Goal: Answer question/provide support

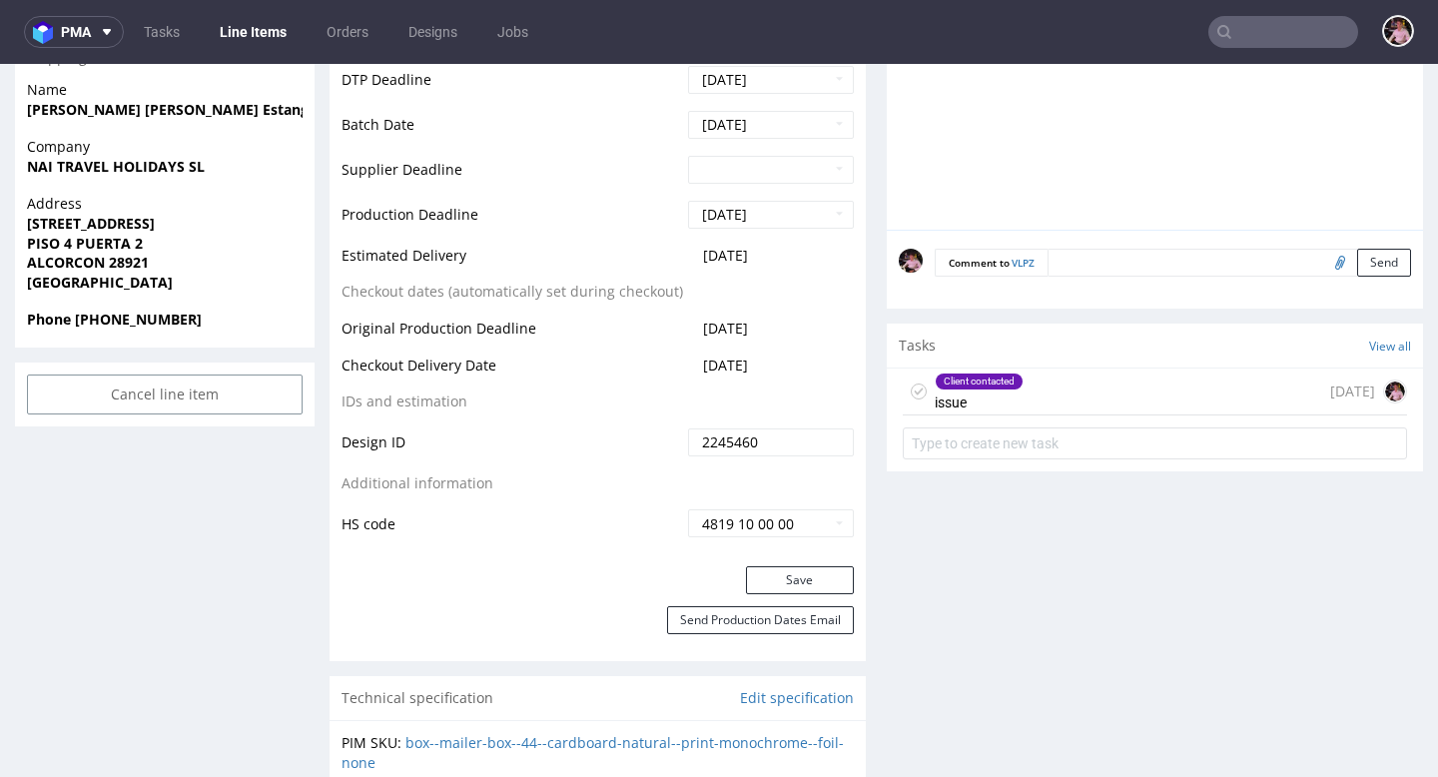
scroll to position [935, 0]
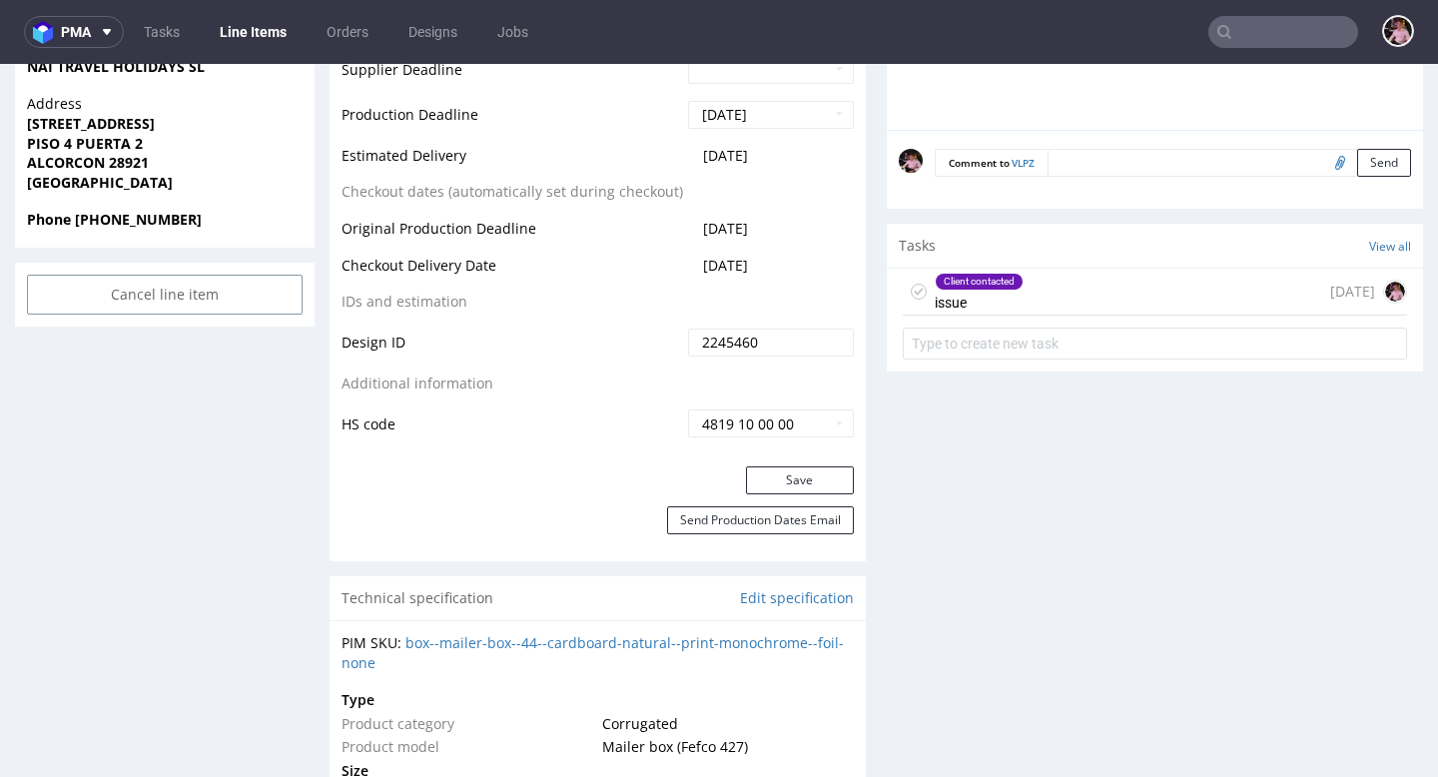
click at [1070, 300] on div "Client contacted issue 4 days ago" at bounding box center [1155, 292] width 504 height 47
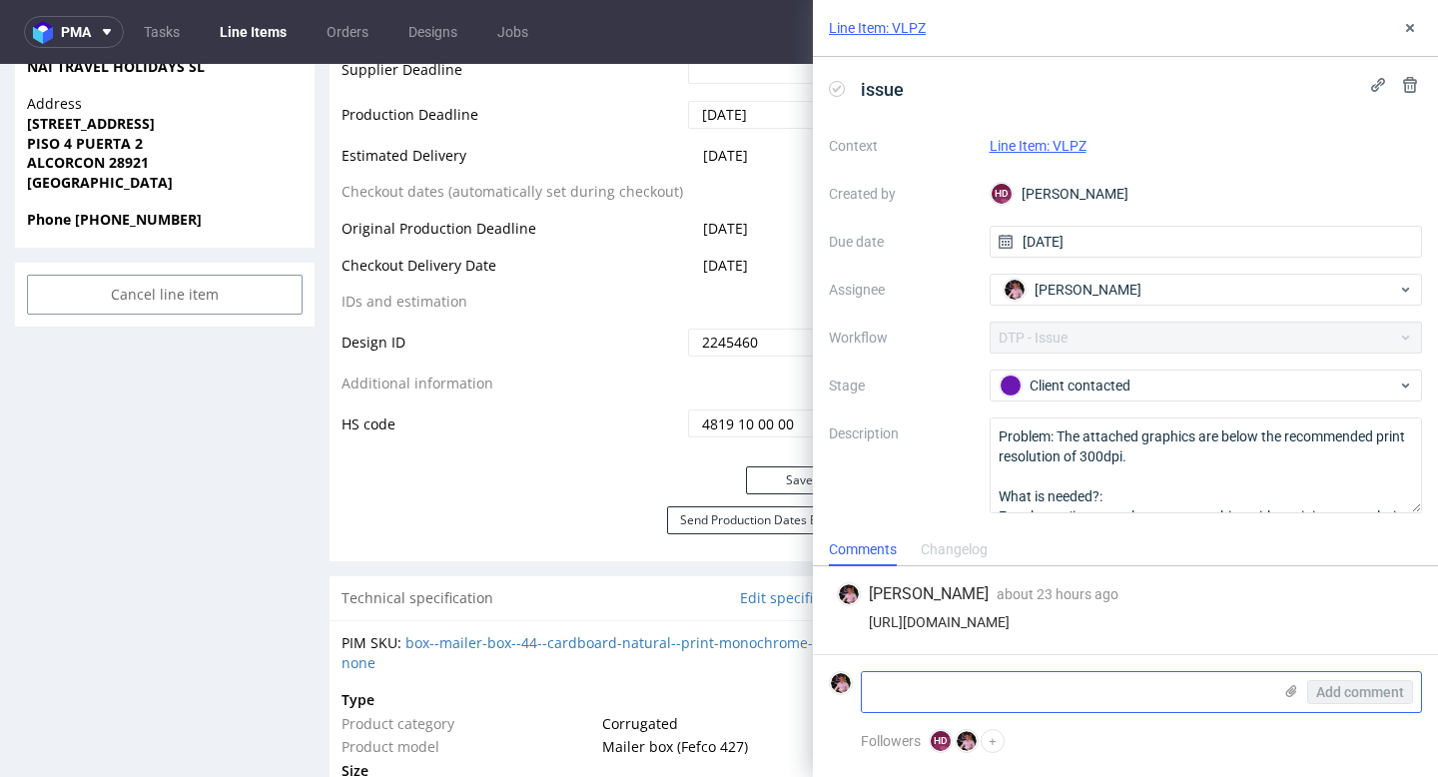
click at [1286, 692] on use at bounding box center [1291, 691] width 11 height 12
click at [0, 0] on input "file" at bounding box center [0, 0] width 0 height 0
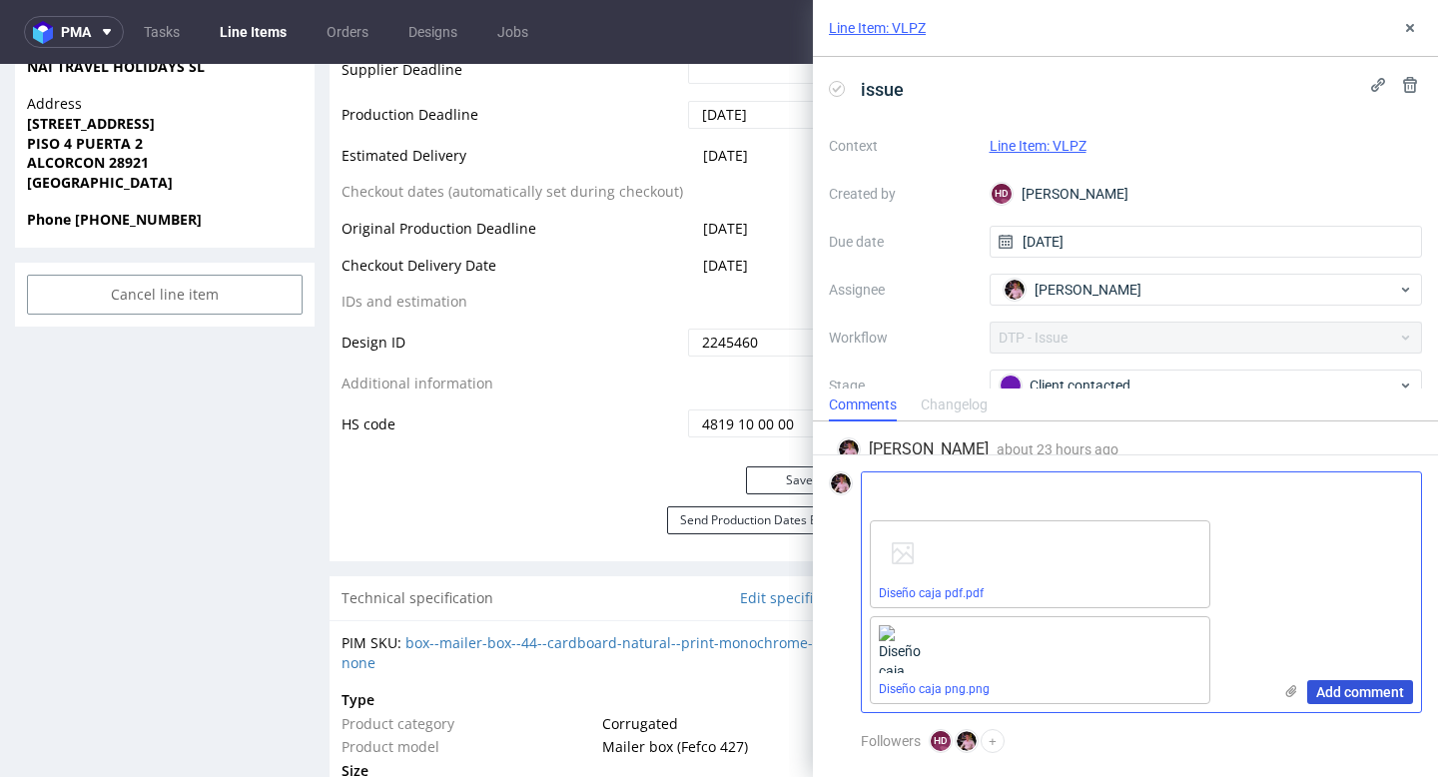
click at [1325, 692] on span "Add comment" at bounding box center [1360, 692] width 88 height 14
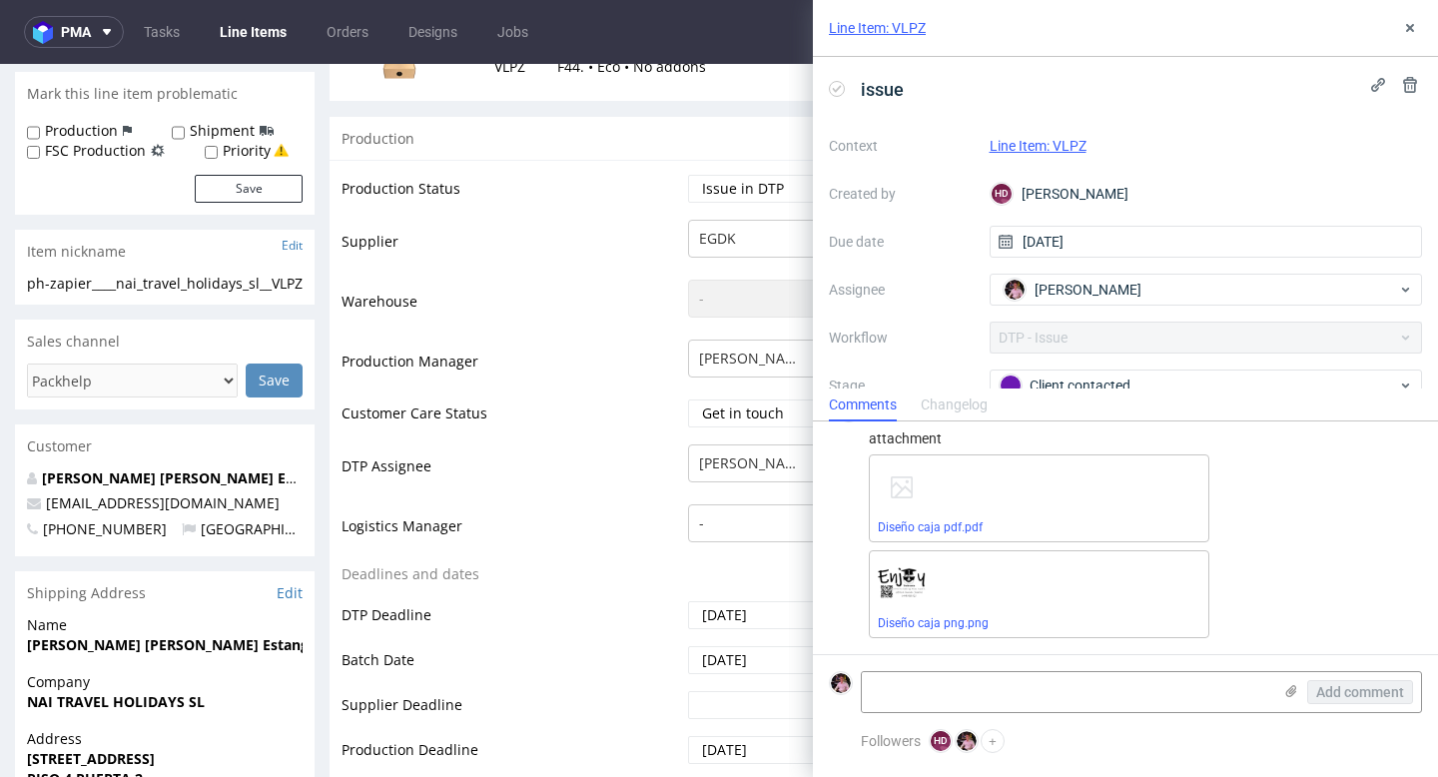
scroll to position [238, 0]
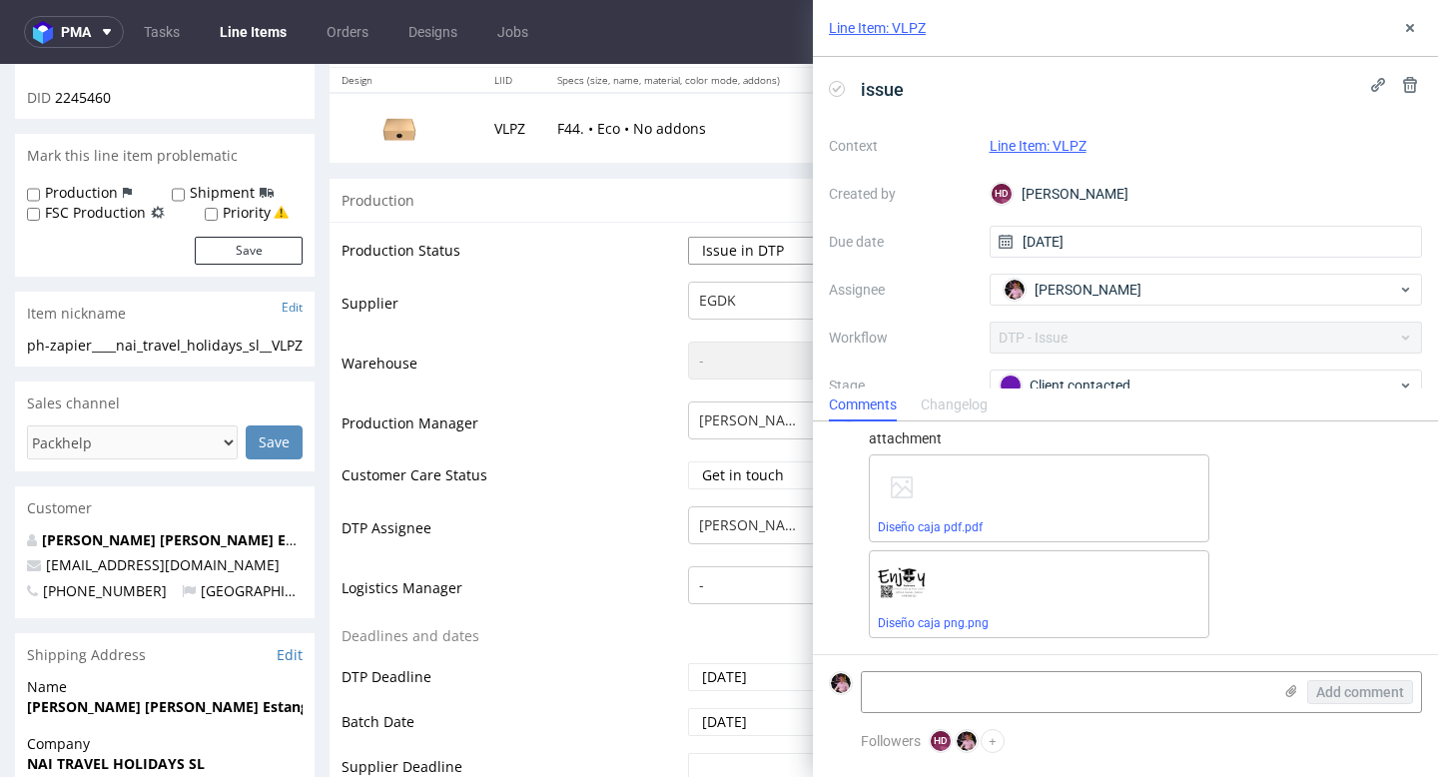
click at [762, 256] on select "Waiting for Artwork Waiting for Diecut Waiting for Mockup Waiting for DTP Waiti…" at bounding box center [771, 251] width 166 height 28
select select "back_for_dtp"
click at [688, 237] on select "Waiting for Artwork Waiting for Diecut Waiting for Mockup Waiting for DTP Waiti…" at bounding box center [771, 251] width 166 height 28
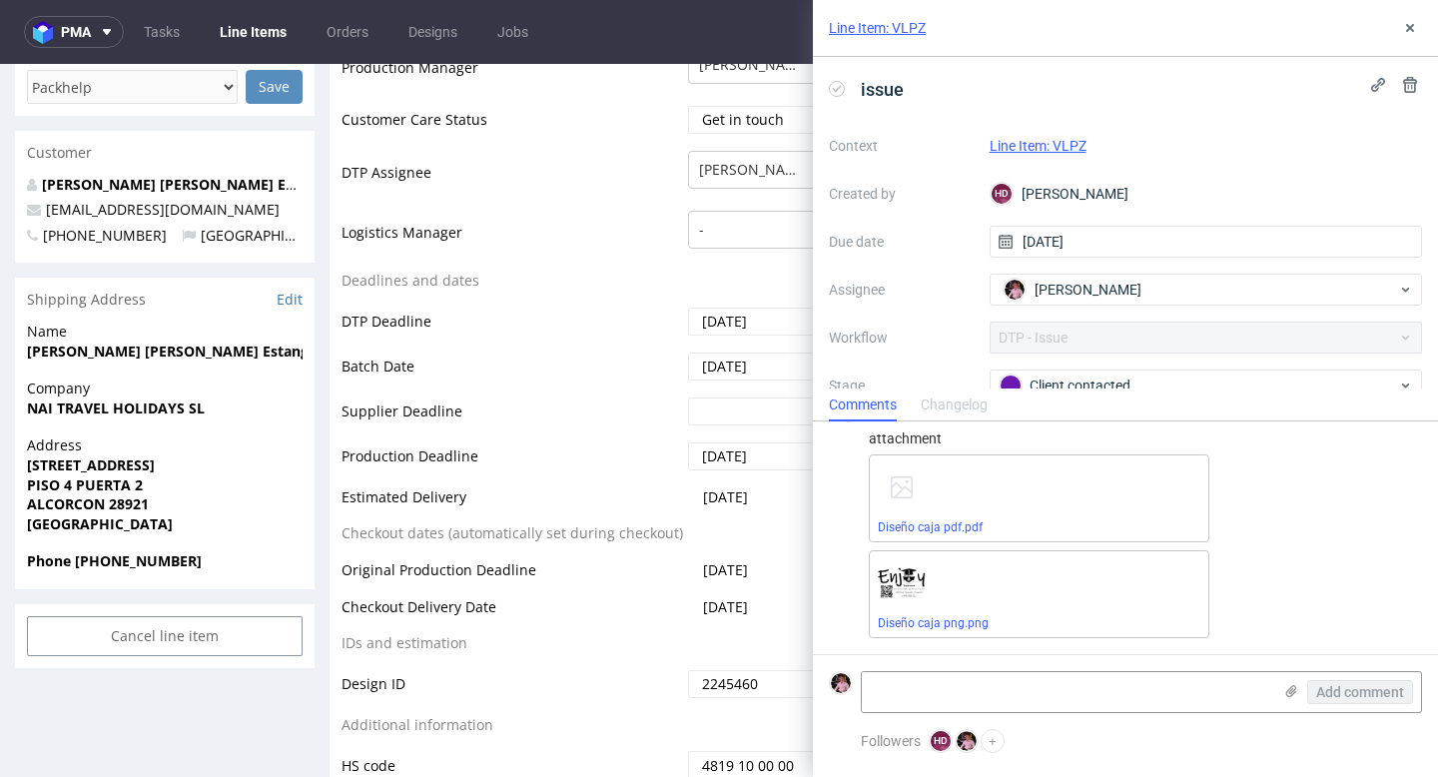
scroll to position [738, 0]
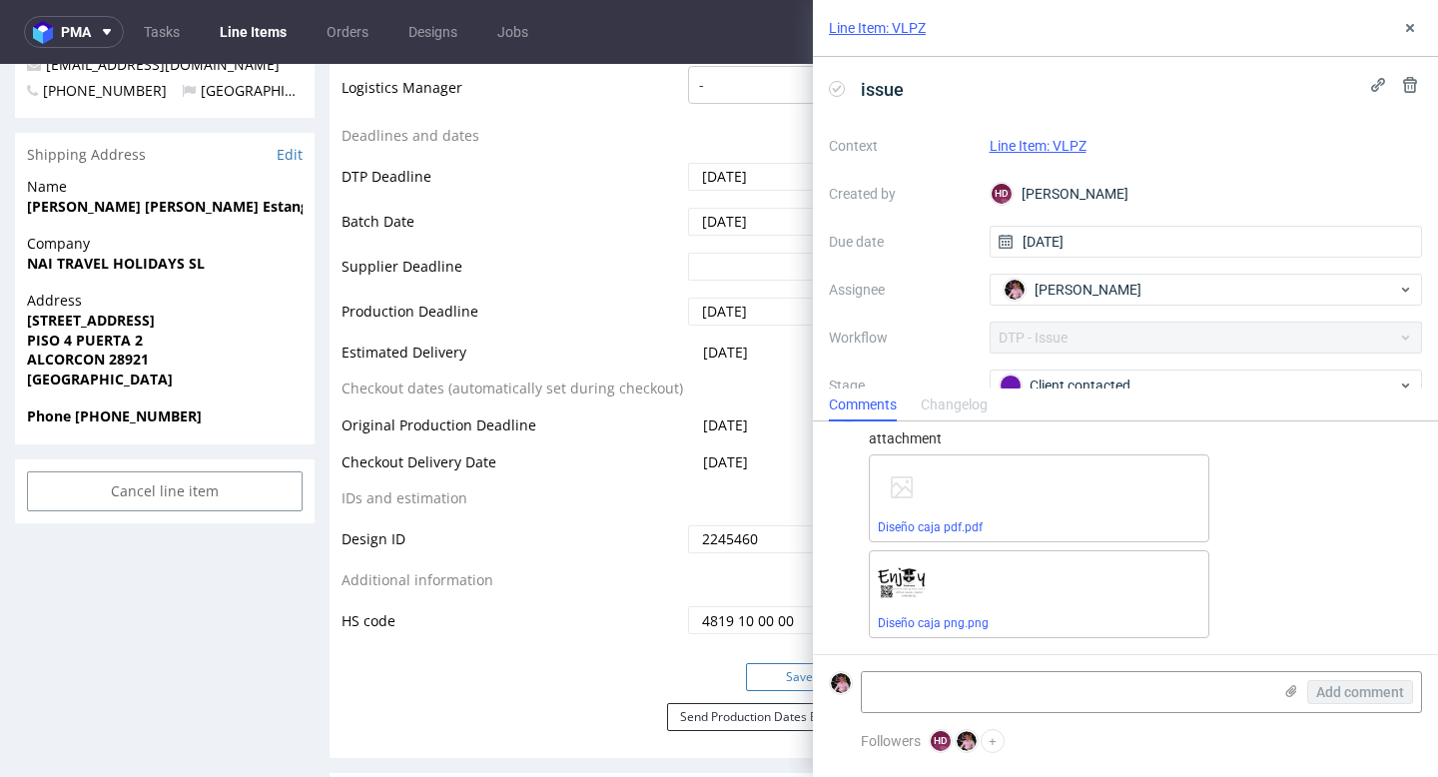
click at [764, 675] on button "Save" at bounding box center [800, 677] width 108 height 28
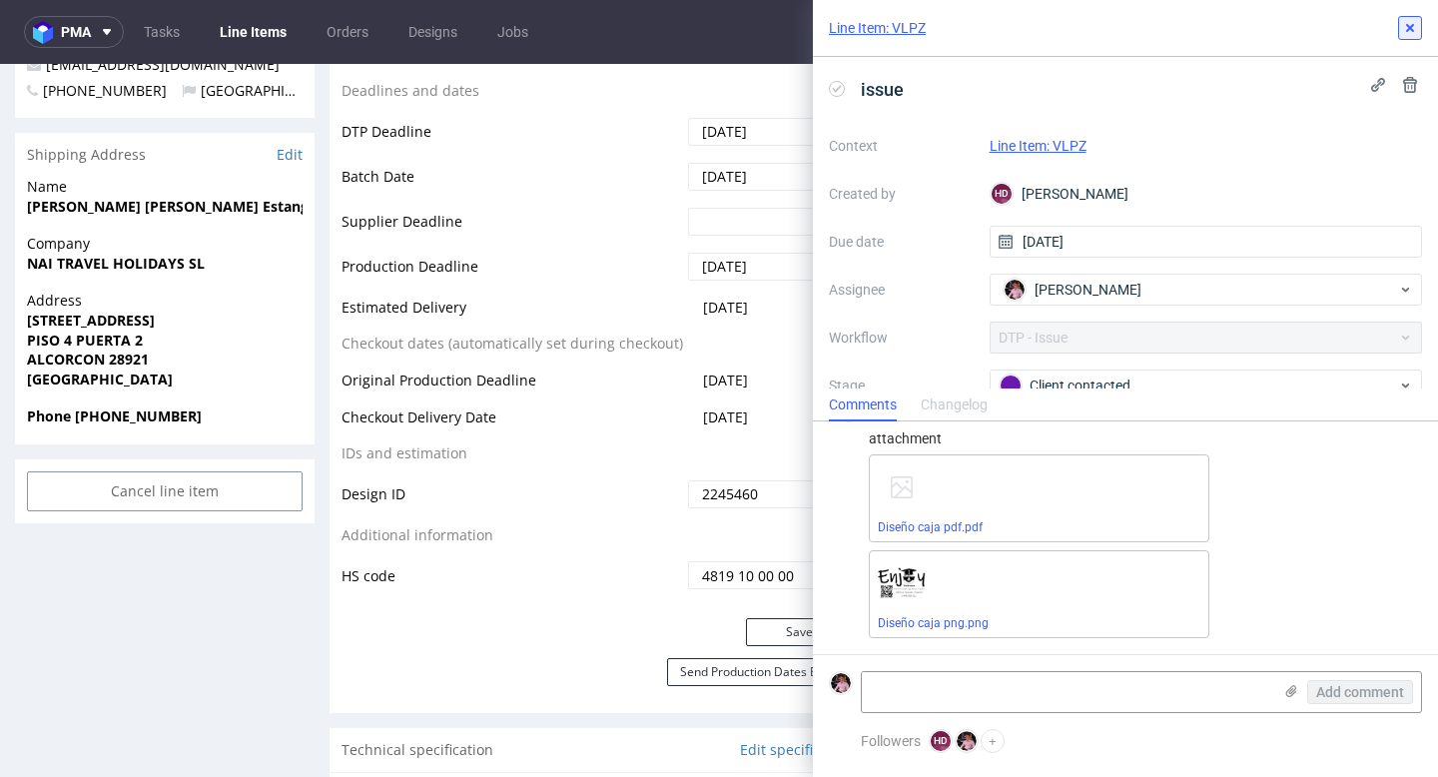
click at [1409, 20] on icon at bounding box center [1410, 28] width 16 height 16
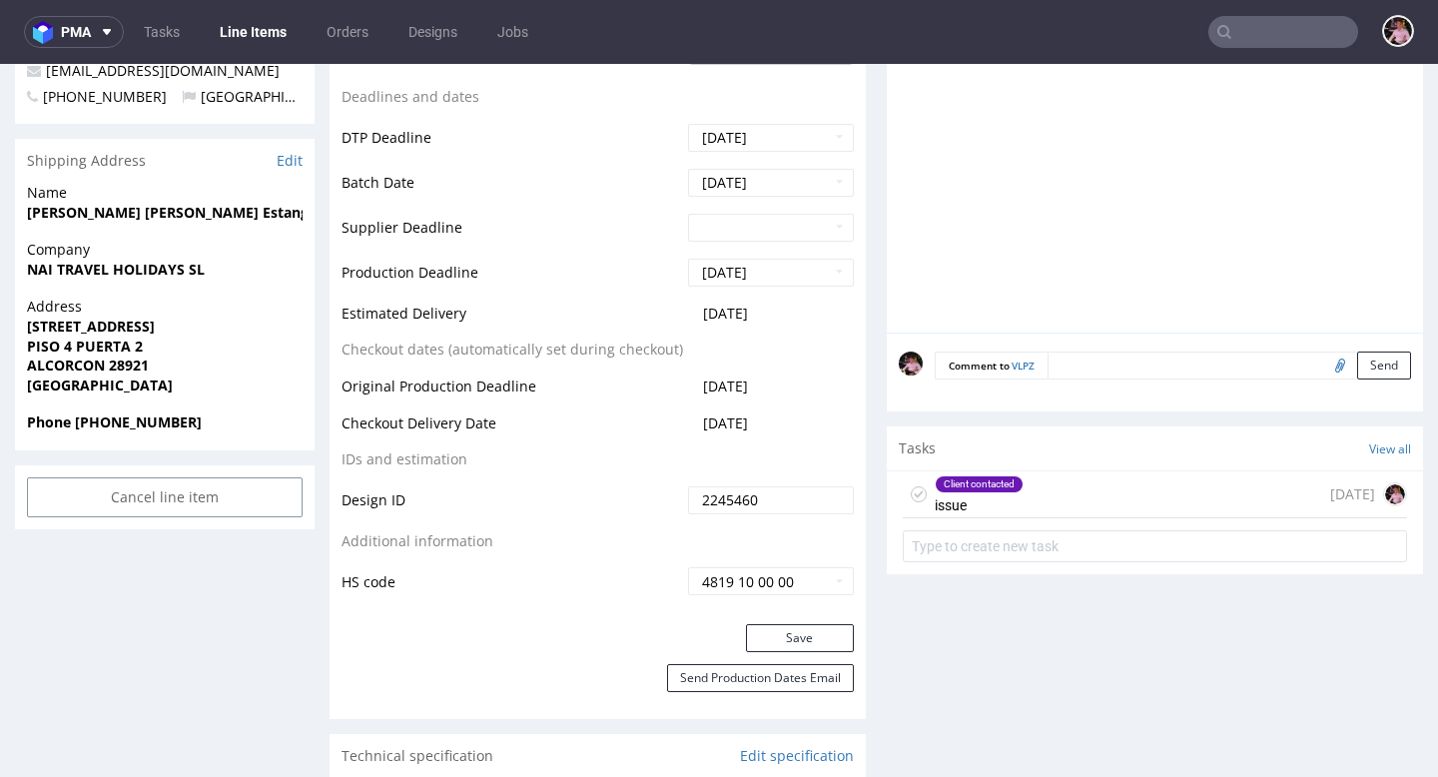
scroll to position [772, 0]
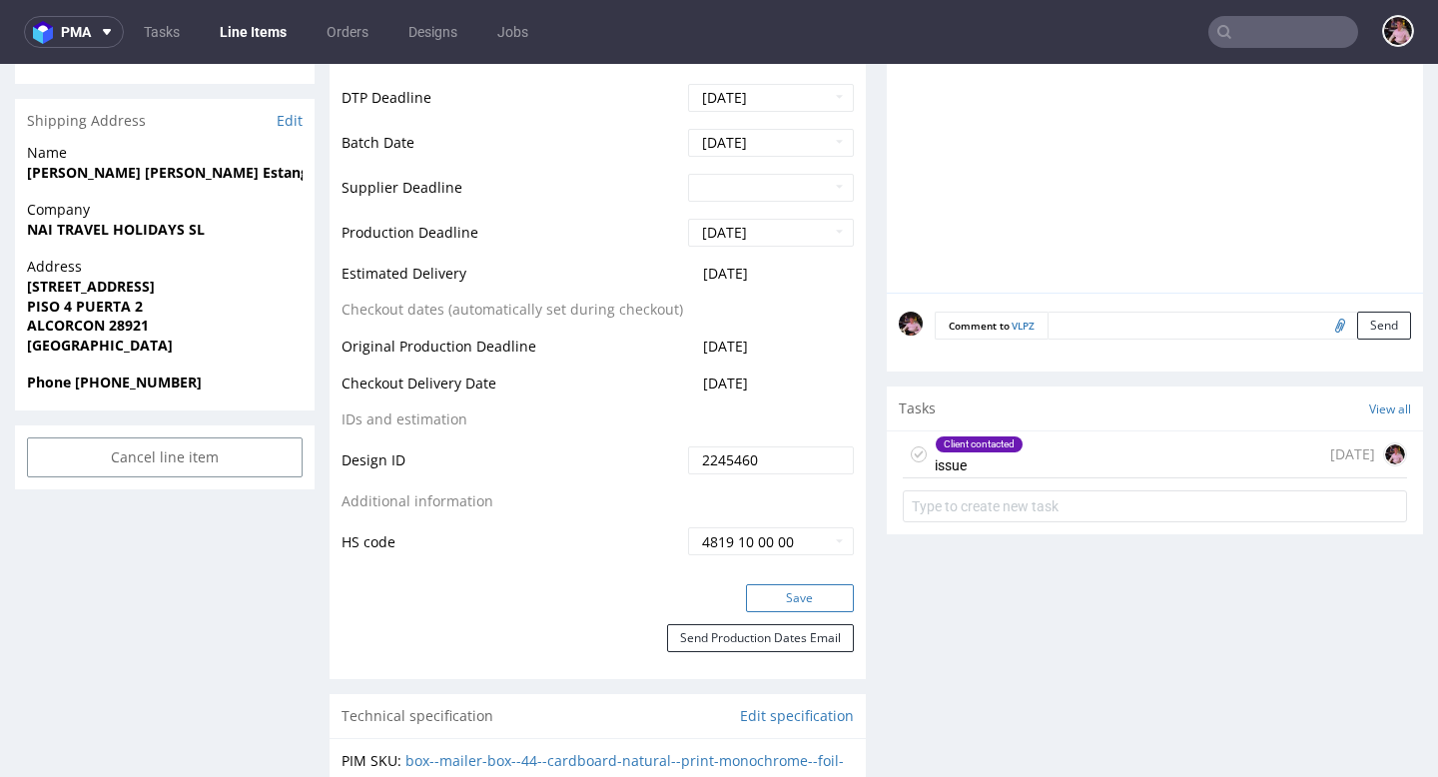
click at [821, 602] on button "Save" at bounding box center [800, 598] width 108 height 28
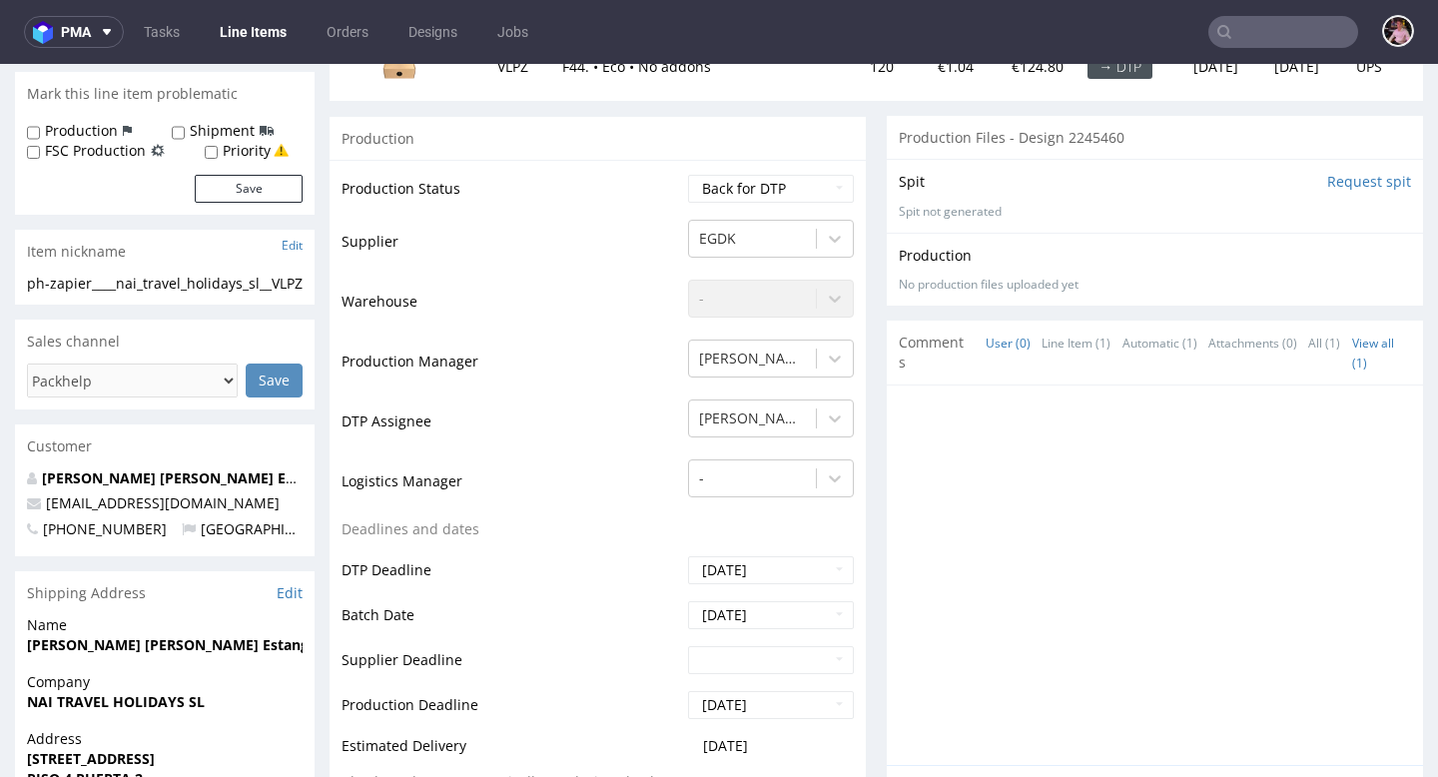
scroll to position [0, 0]
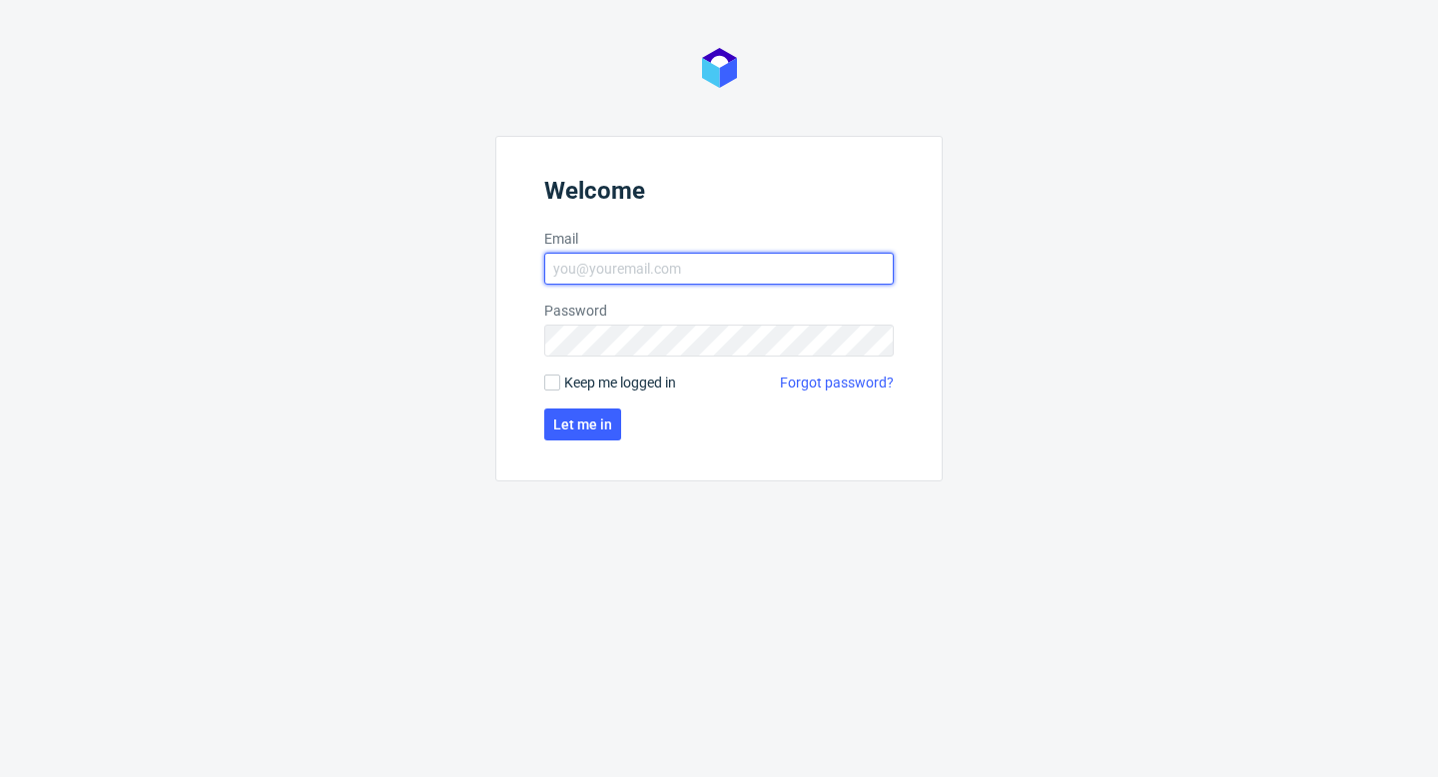
click at [689, 261] on input "Email" at bounding box center [718, 269] width 349 height 32
type input "[EMAIL_ADDRESS][PERSON_NAME][DOMAIN_NAME]"
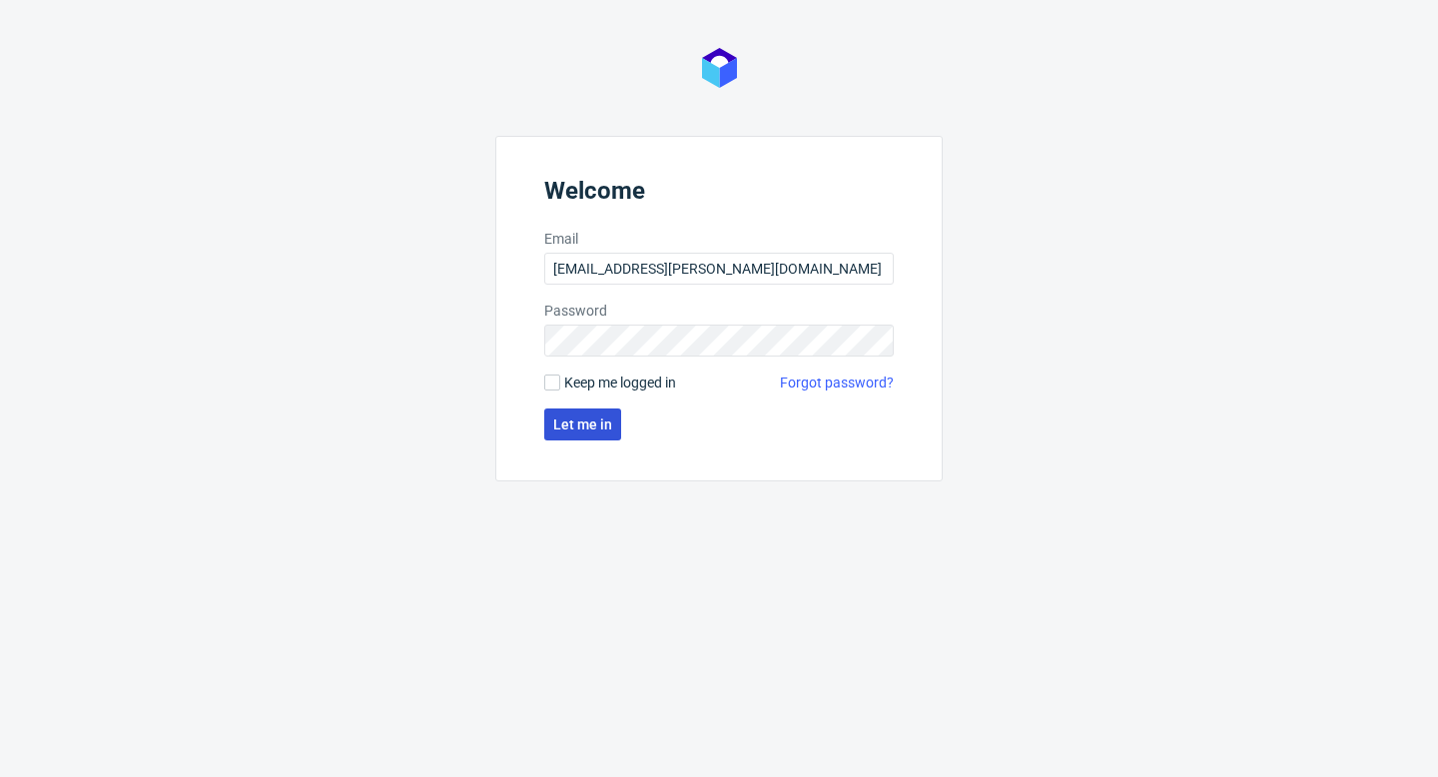
click at [582, 417] on span "Let me in" at bounding box center [582, 424] width 59 height 14
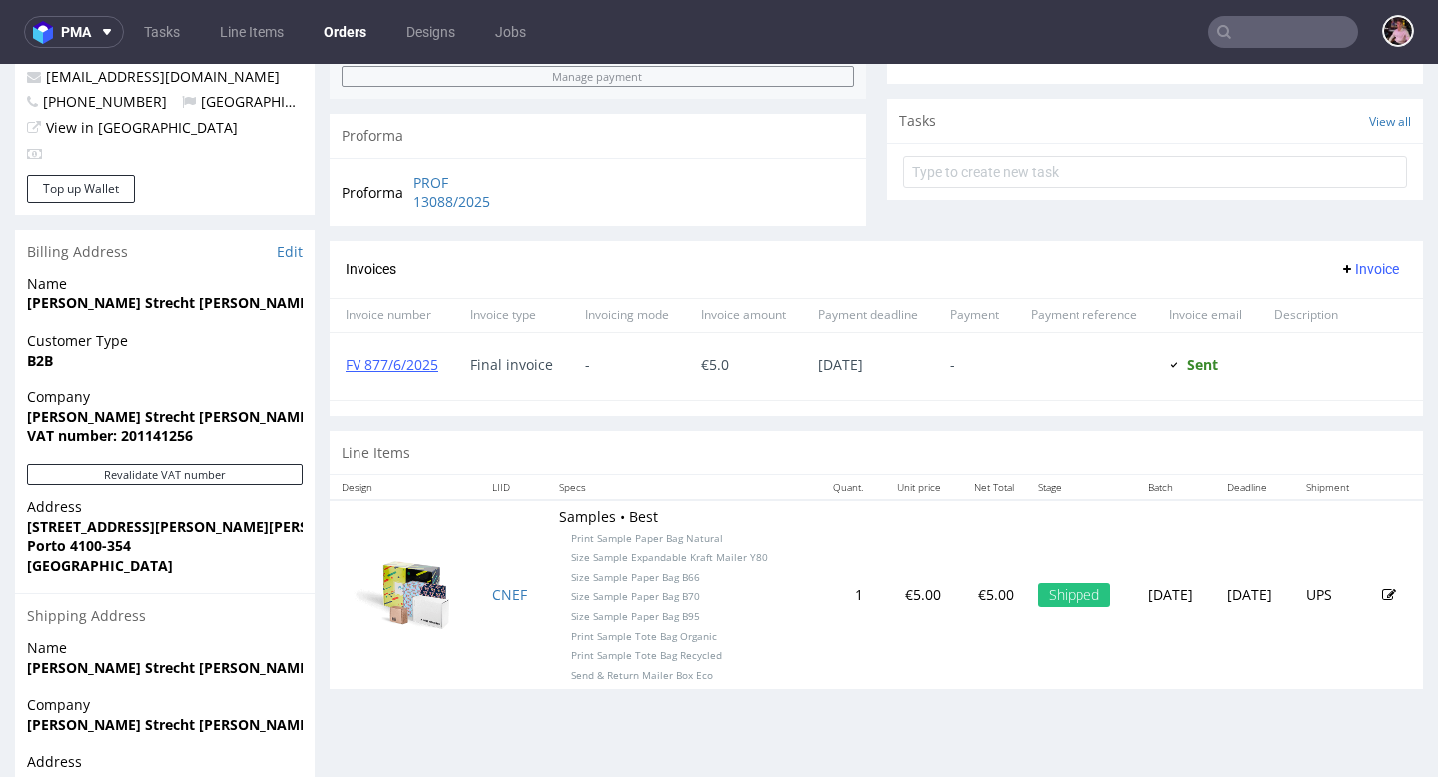
scroll to position [815, 0]
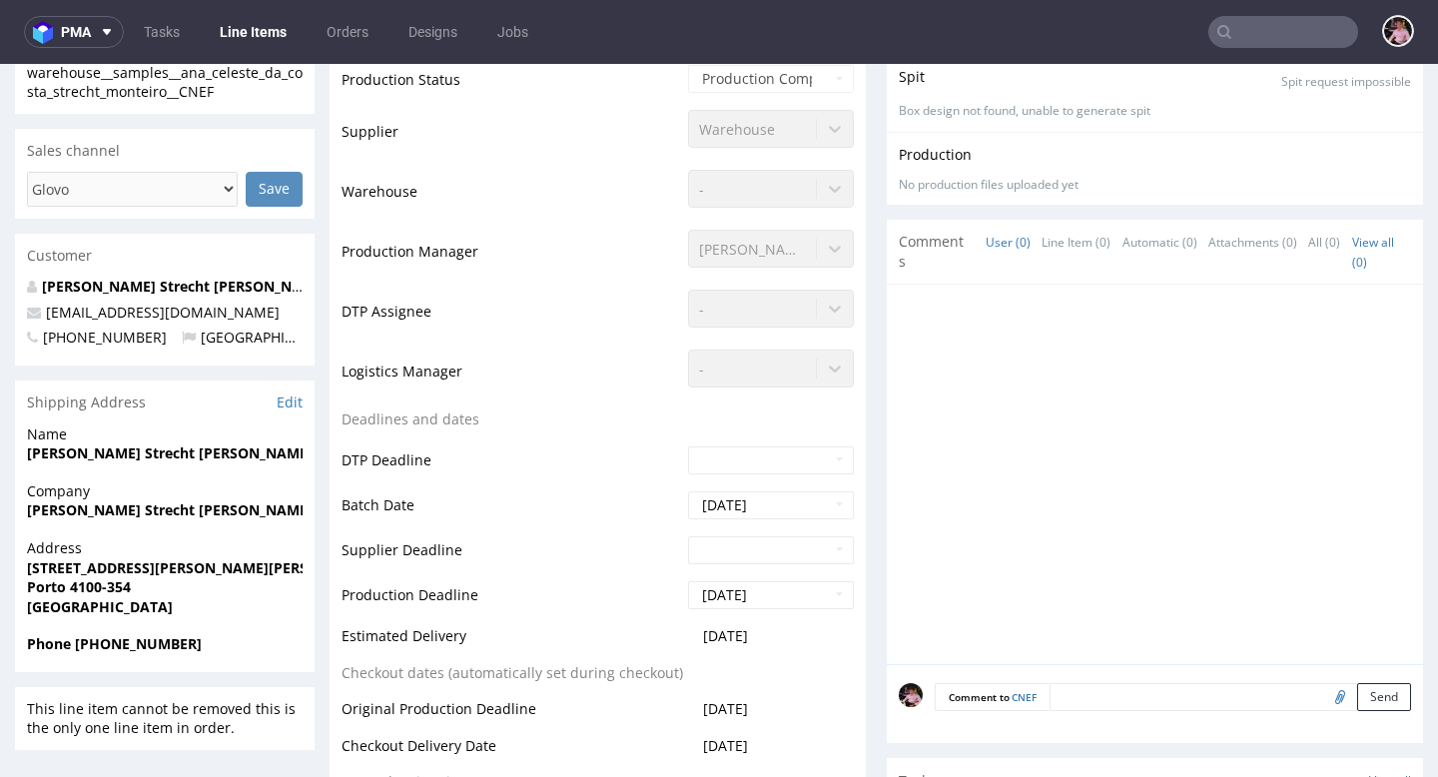
scroll to position [675, 0]
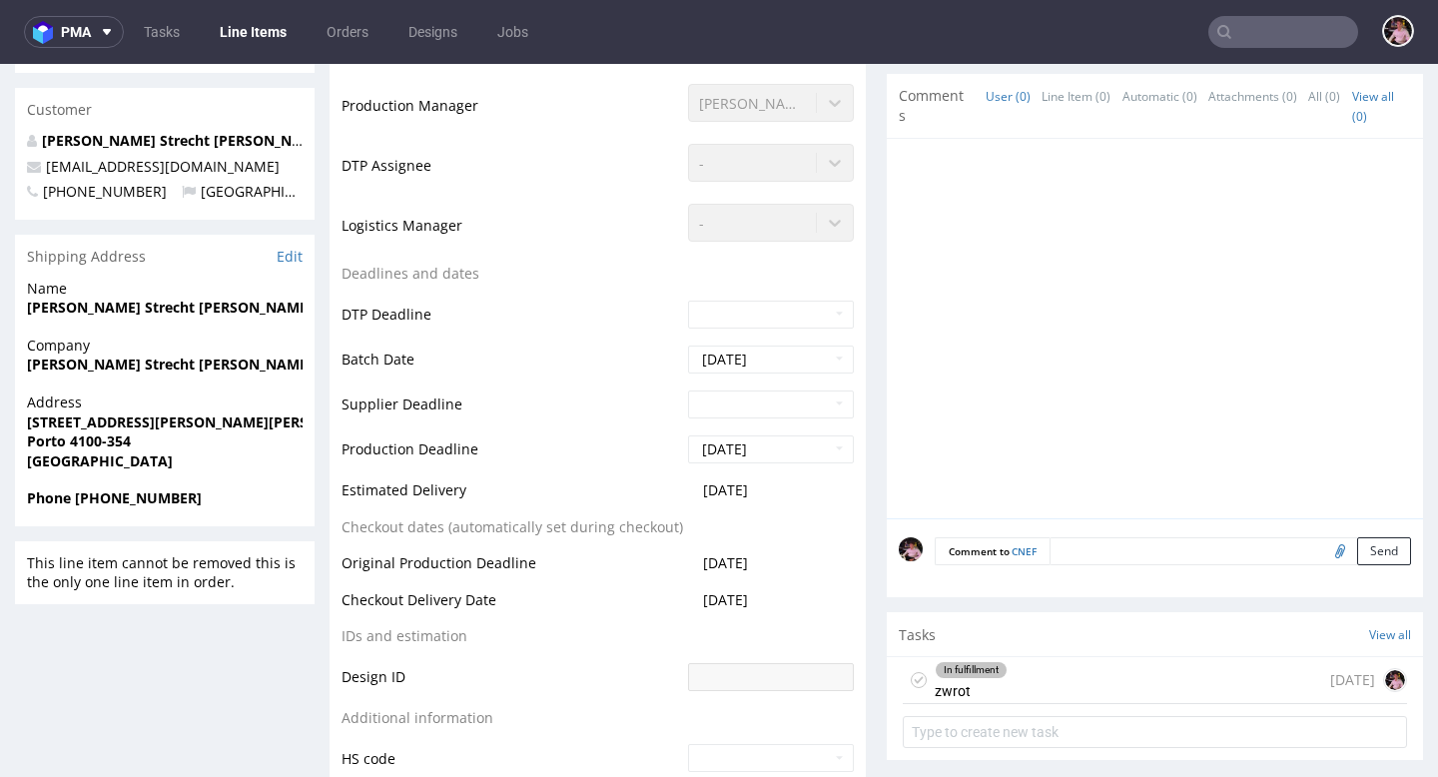
click at [1044, 674] on div "In fulfillment zwrot [DATE]" at bounding box center [1155, 680] width 504 height 47
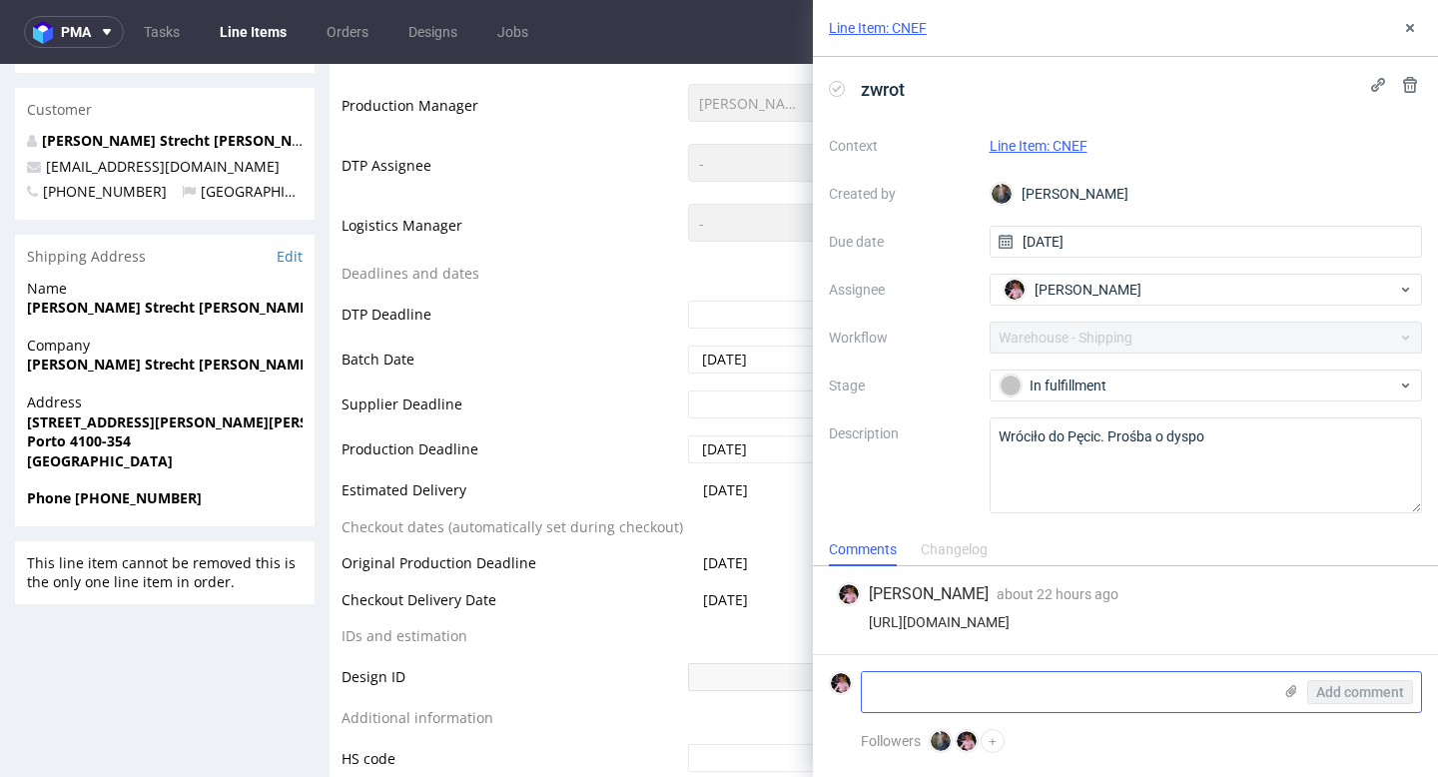
click at [943, 682] on textarea at bounding box center [1066, 692] width 409 height 40
paste textarea "[STREET_ADDRESS][PERSON_NAME][PERSON_NAME]"
type textarea "[STREET_ADDRESS][PERSON_NAME][PERSON_NAME]"
click at [1386, 694] on span "Add comment" at bounding box center [1360, 692] width 88 height 14
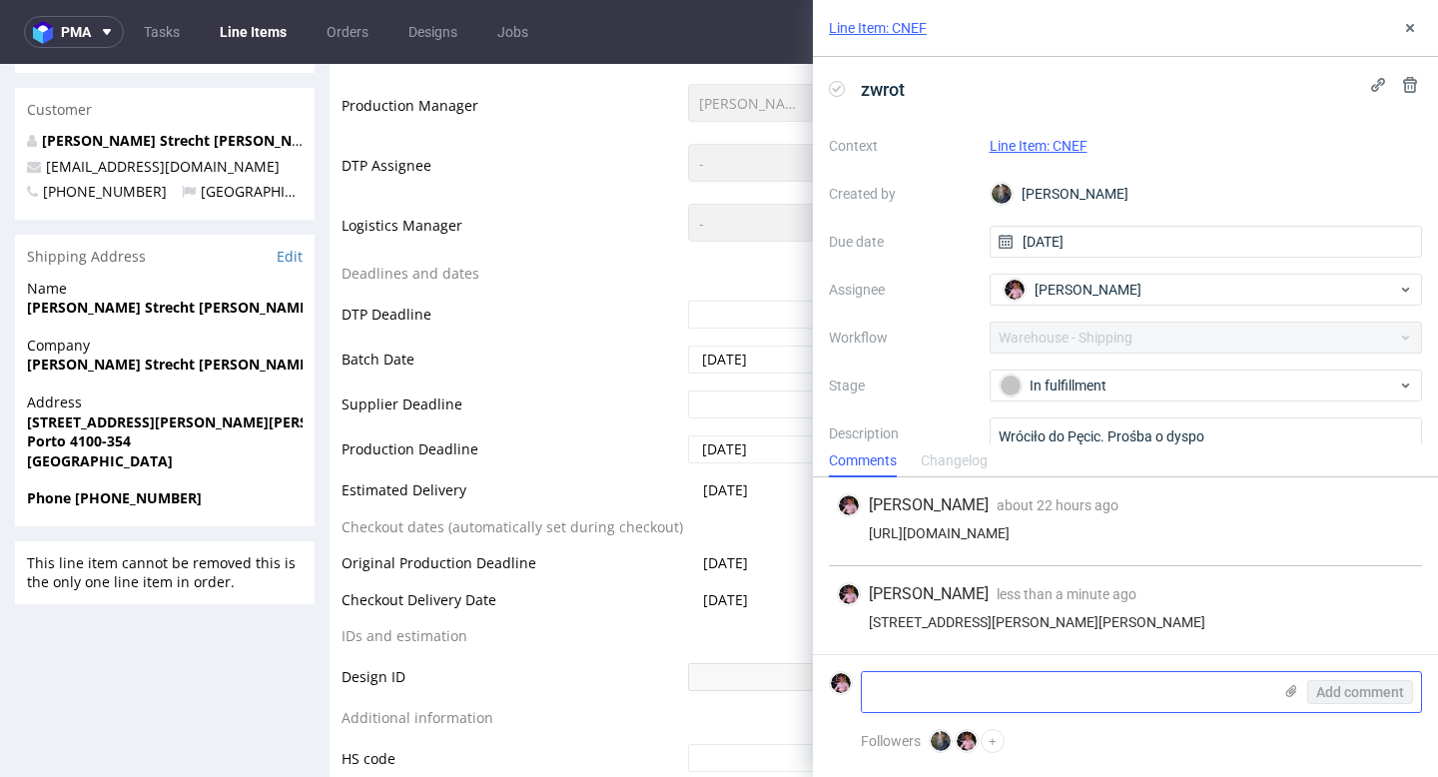
click at [1037, 687] on textarea at bounding box center [1066, 692] width 409 height 40
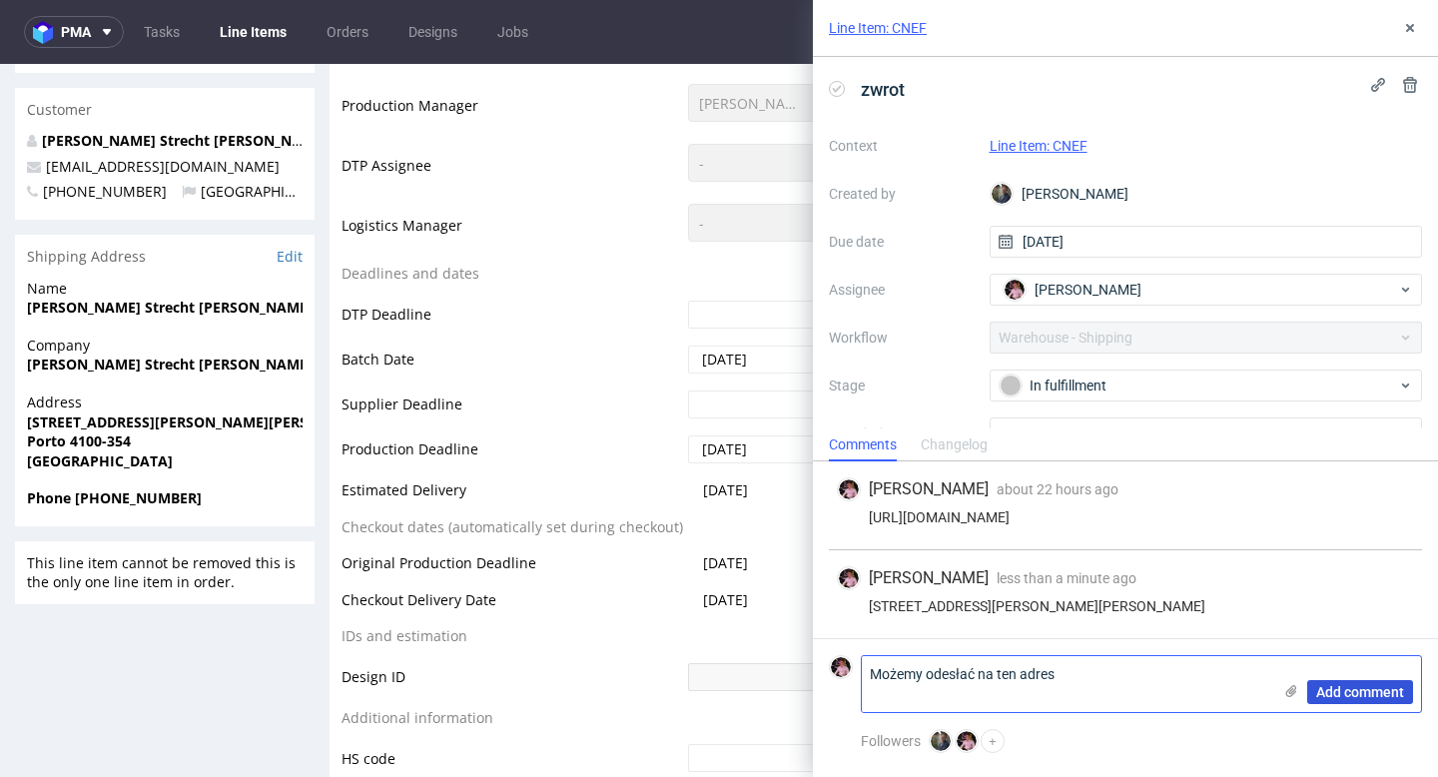
type textarea "Możemy odesłać na ten adres"
click at [1350, 693] on span "Add comment" at bounding box center [1360, 692] width 88 height 14
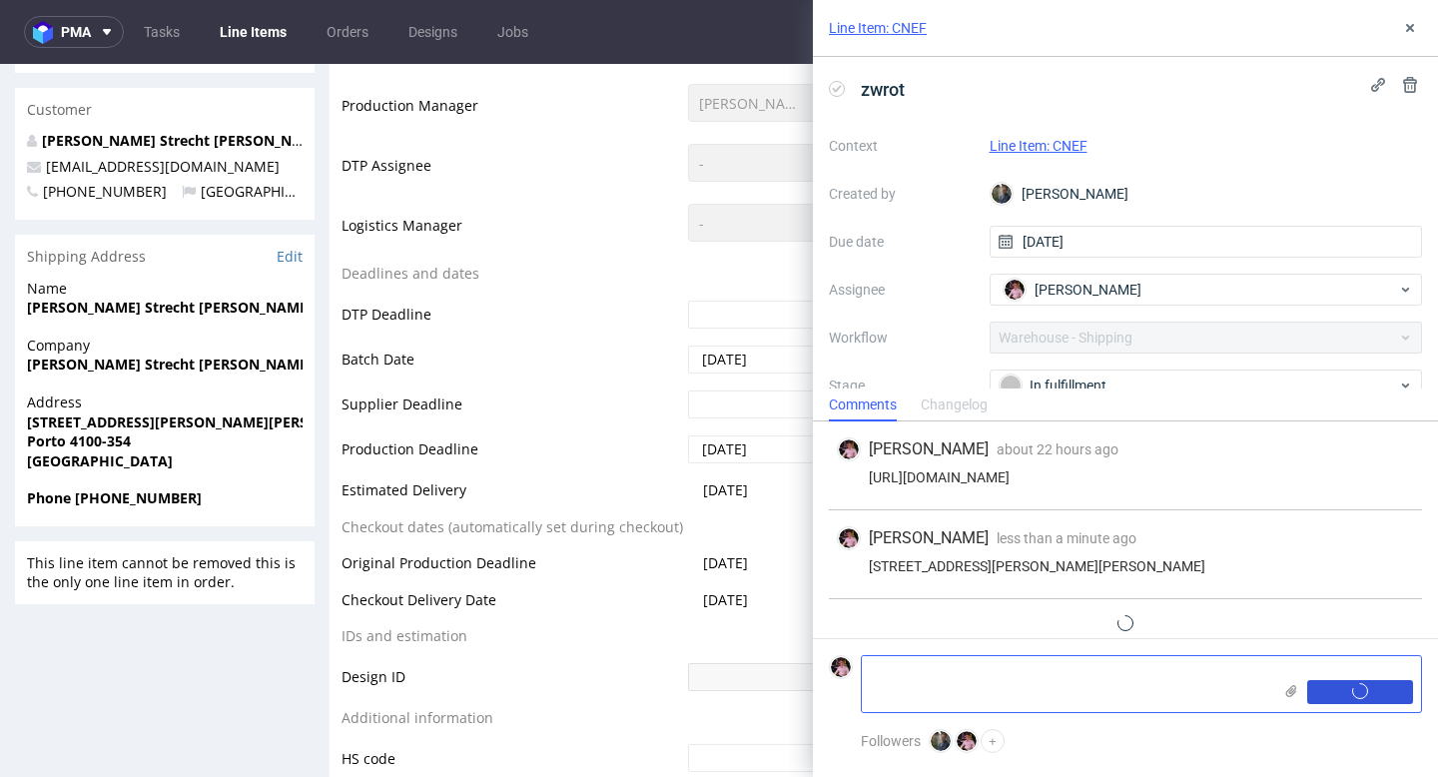
scroll to position [33, 0]
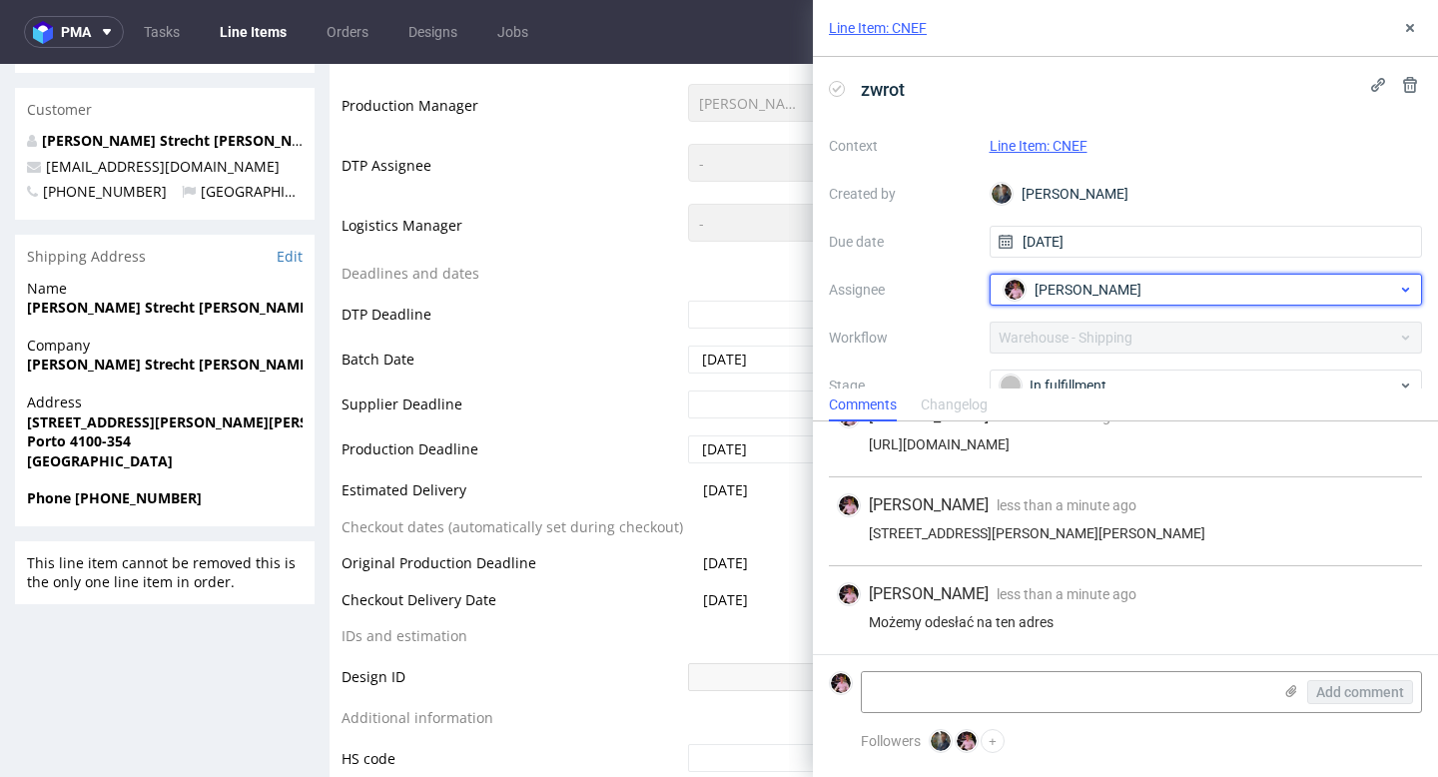
click at [1087, 291] on span "[PERSON_NAME]" at bounding box center [1087, 290] width 107 height 20
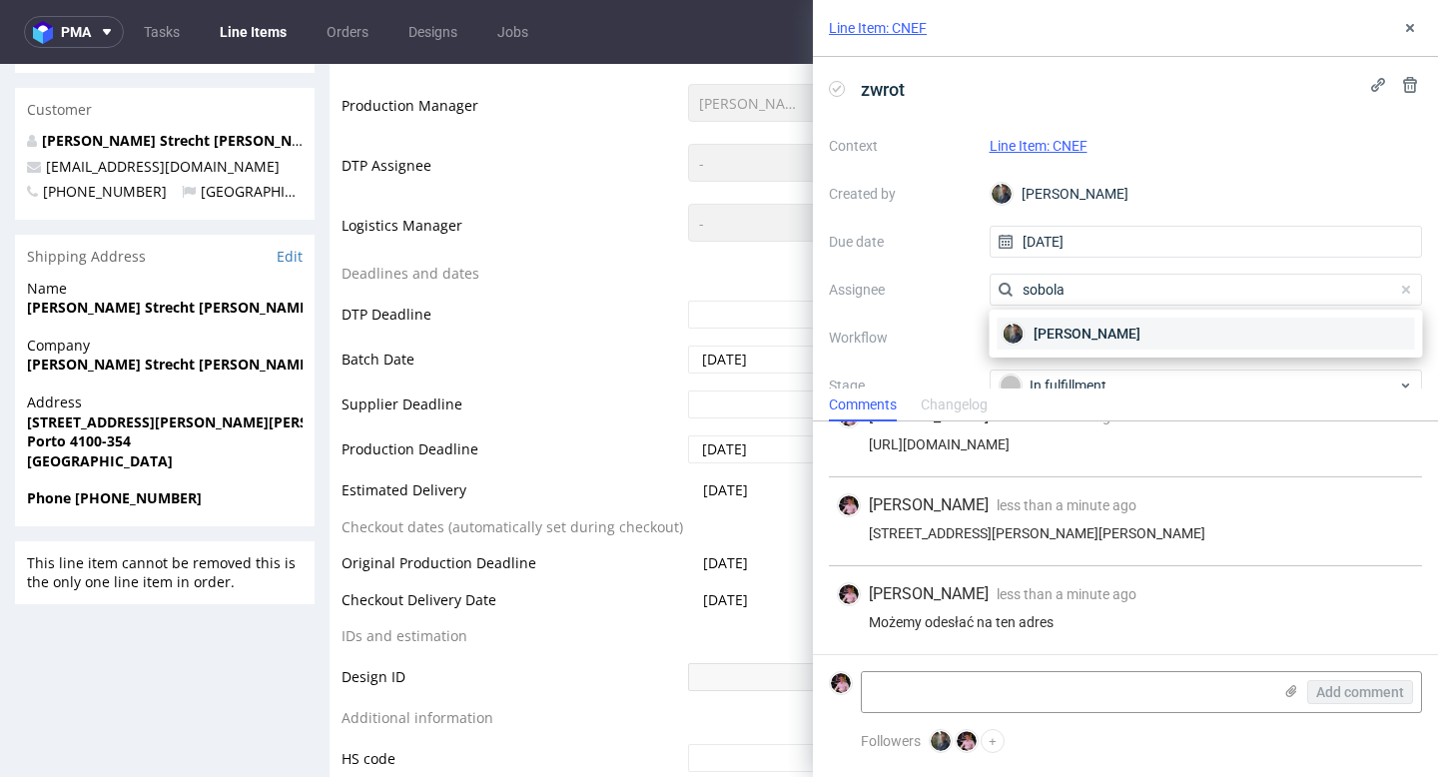
type input "sobola"
click at [1079, 328] on span "[PERSON_NAME]" at bounding box center [1086, 334] width 107 height 20
click at [1079, 374] on div "In fulfillment" at bounding box center [1198, 385] width 397 height 22
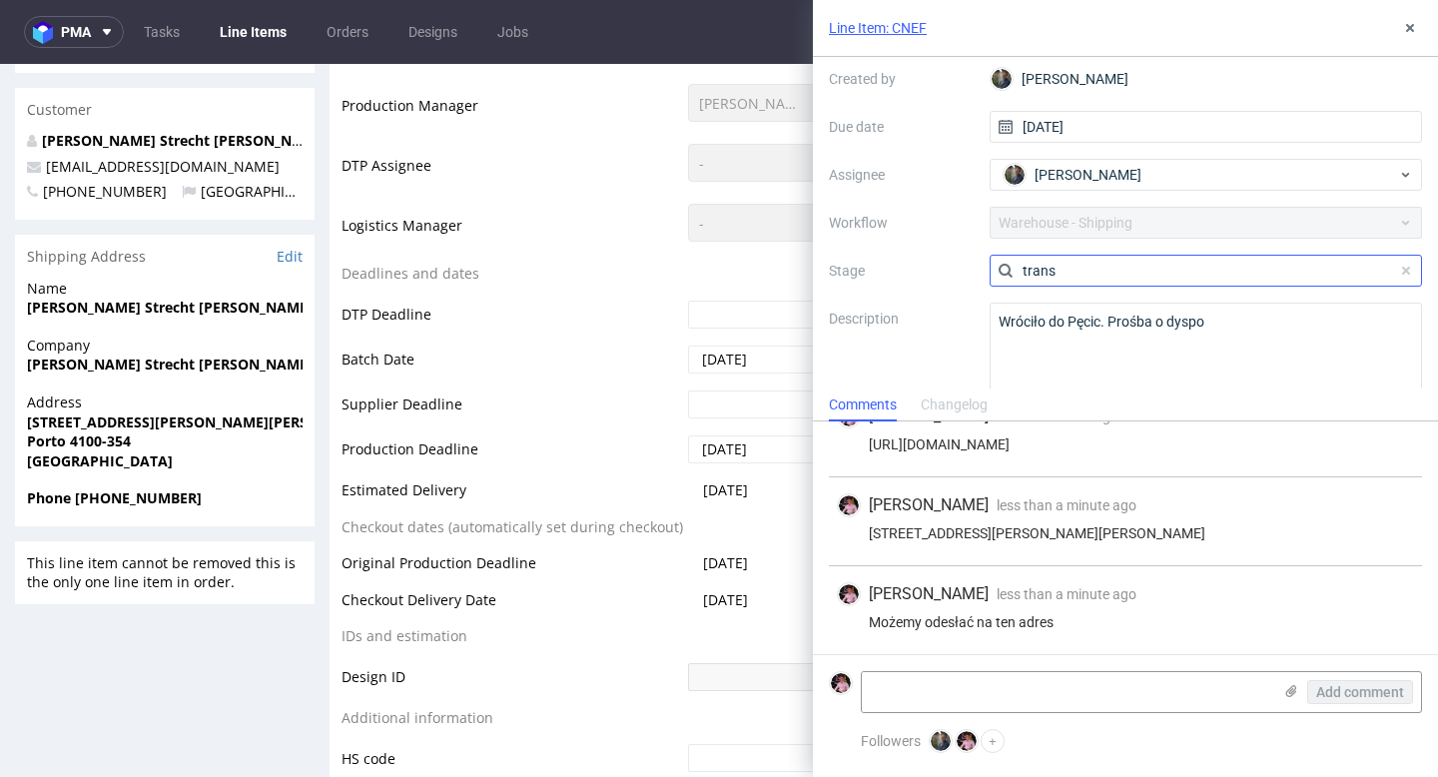
scroll to position [125, 0]
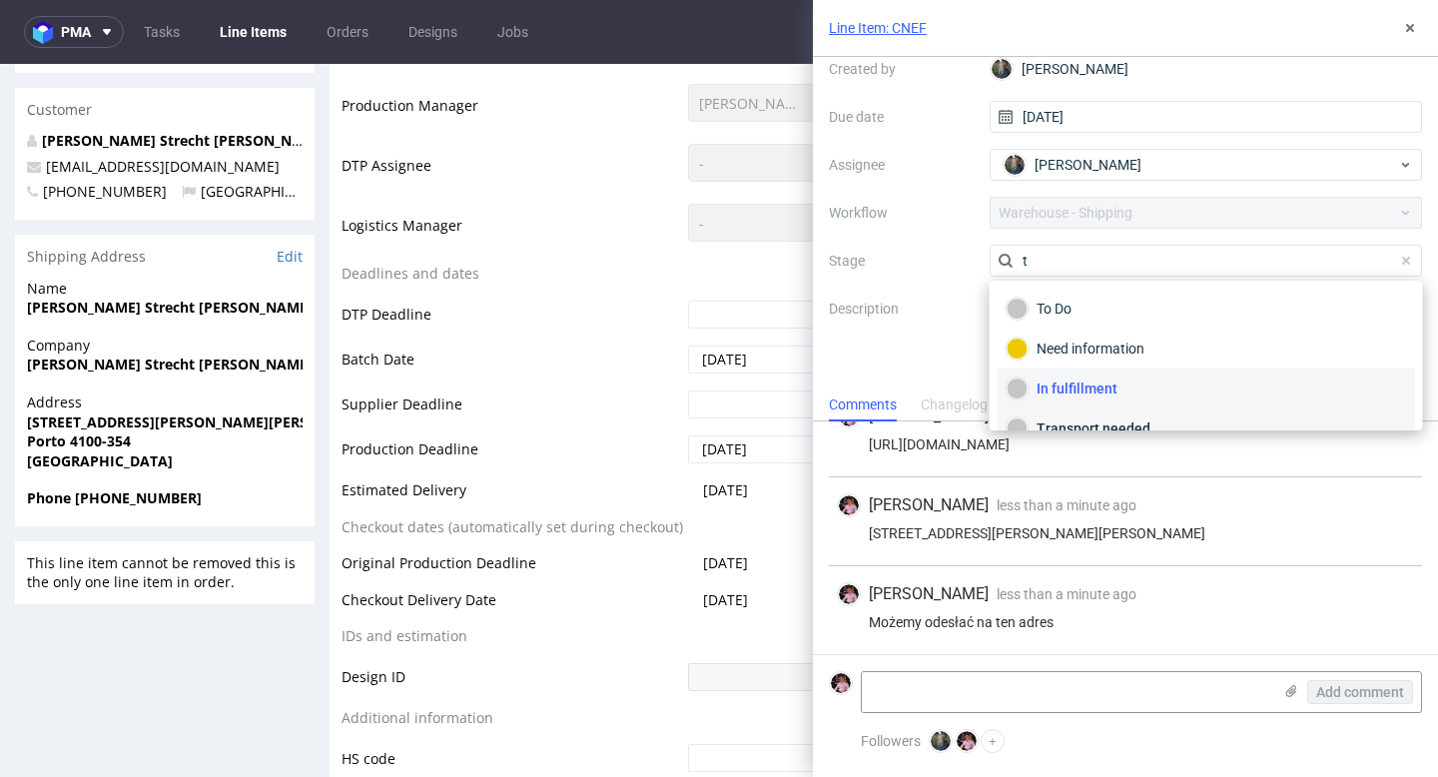
type input "t"
click at [1109, 429] on div "Transport needed" at bounding box center [1206, 428] width 399 height 22
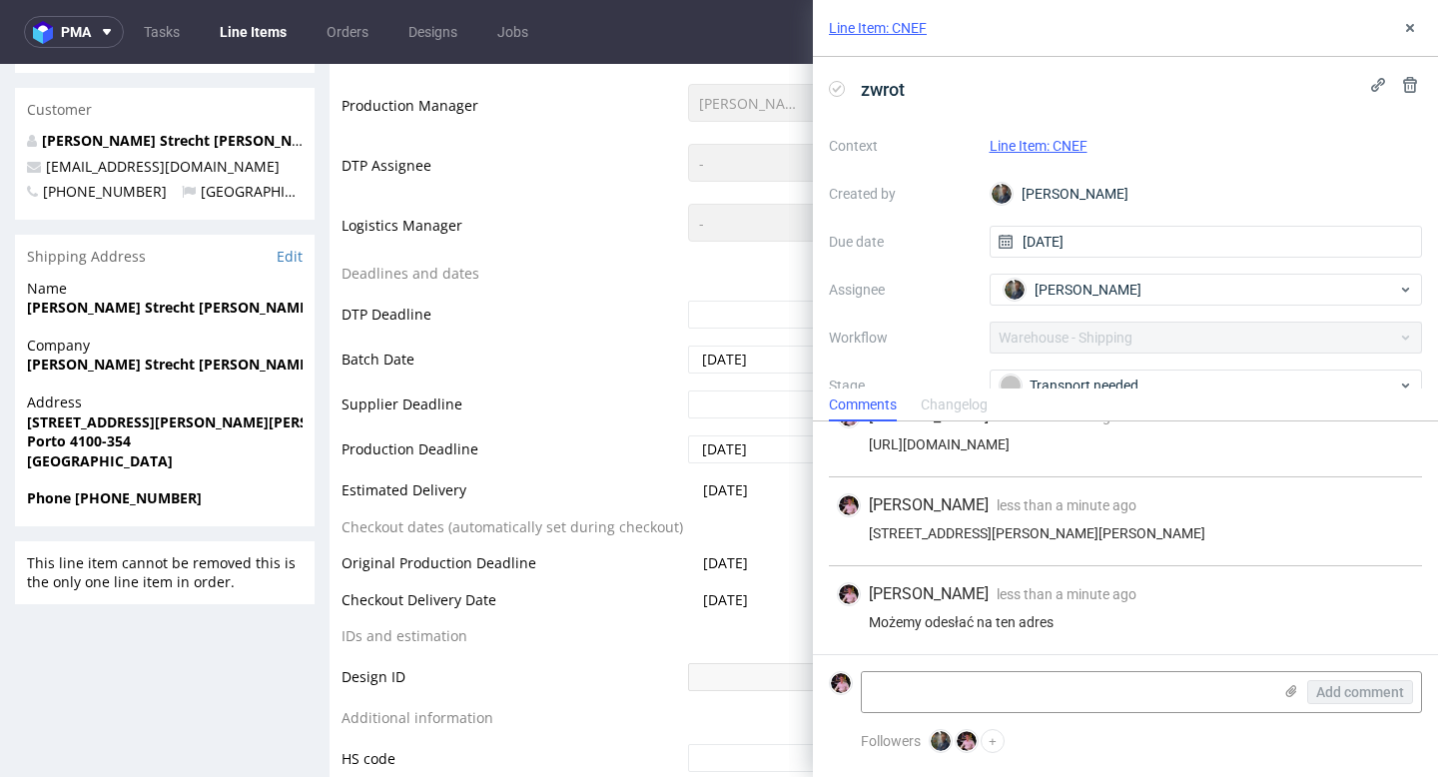
scroll to position [0, 0]
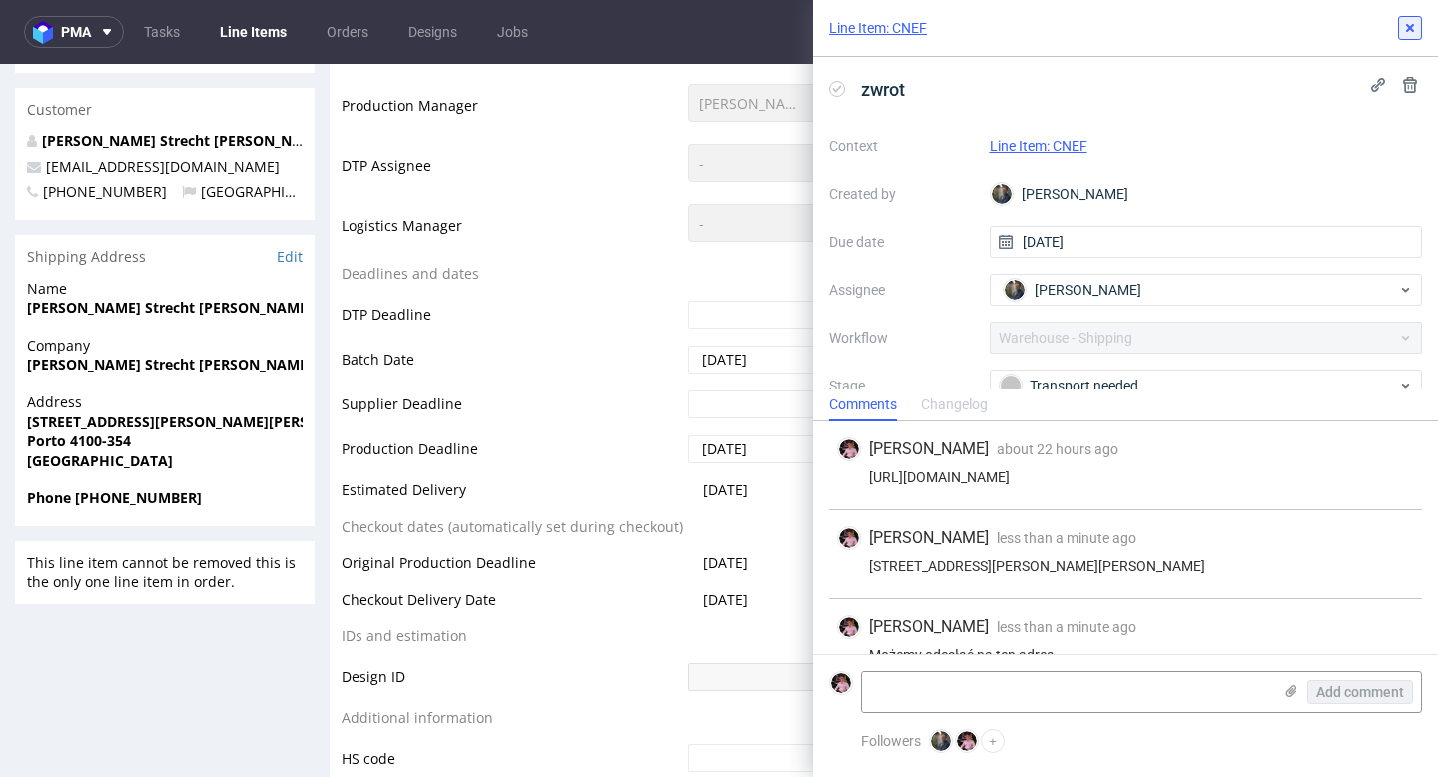
click at [1418, 23] on button at bounding box center [1410, 28] width 24 height 24
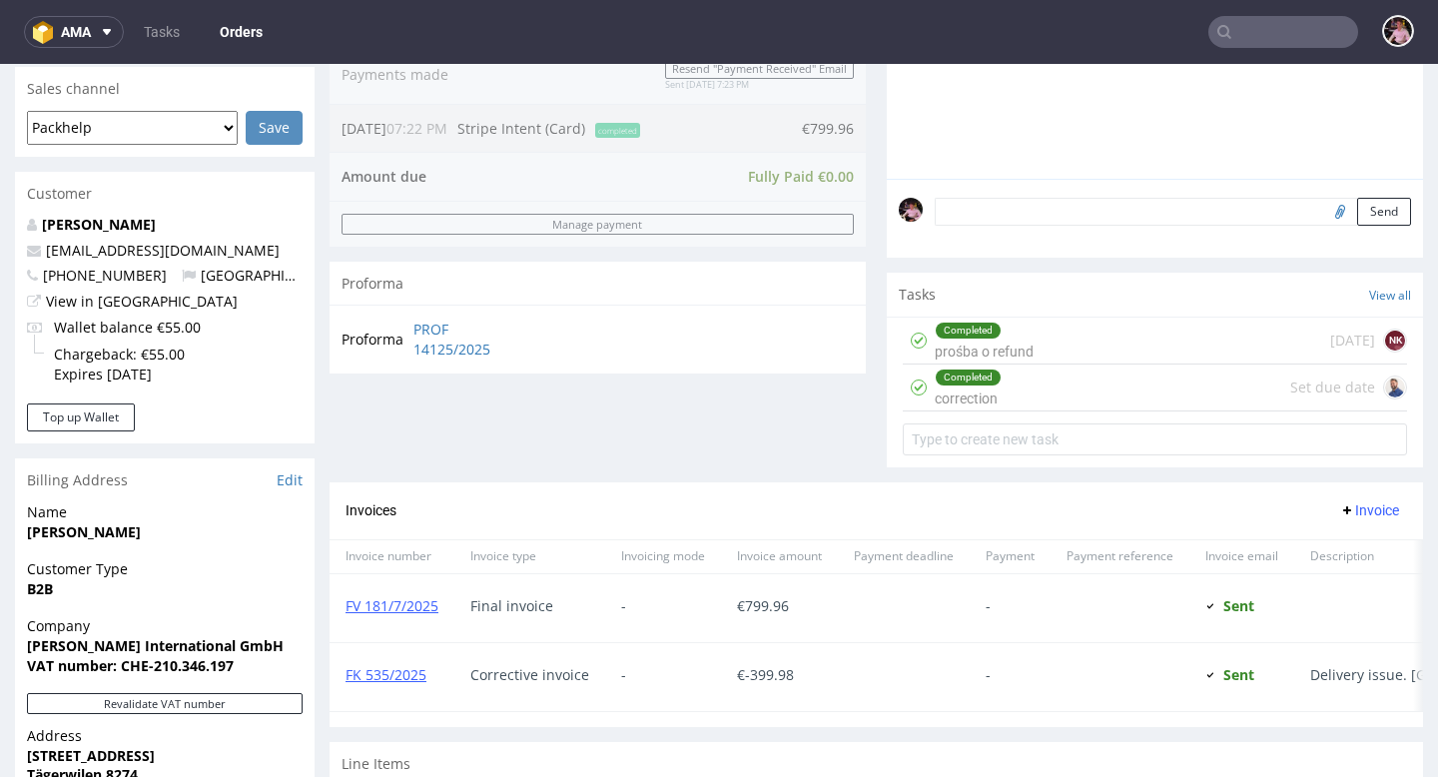
scroll to position [512, 0]
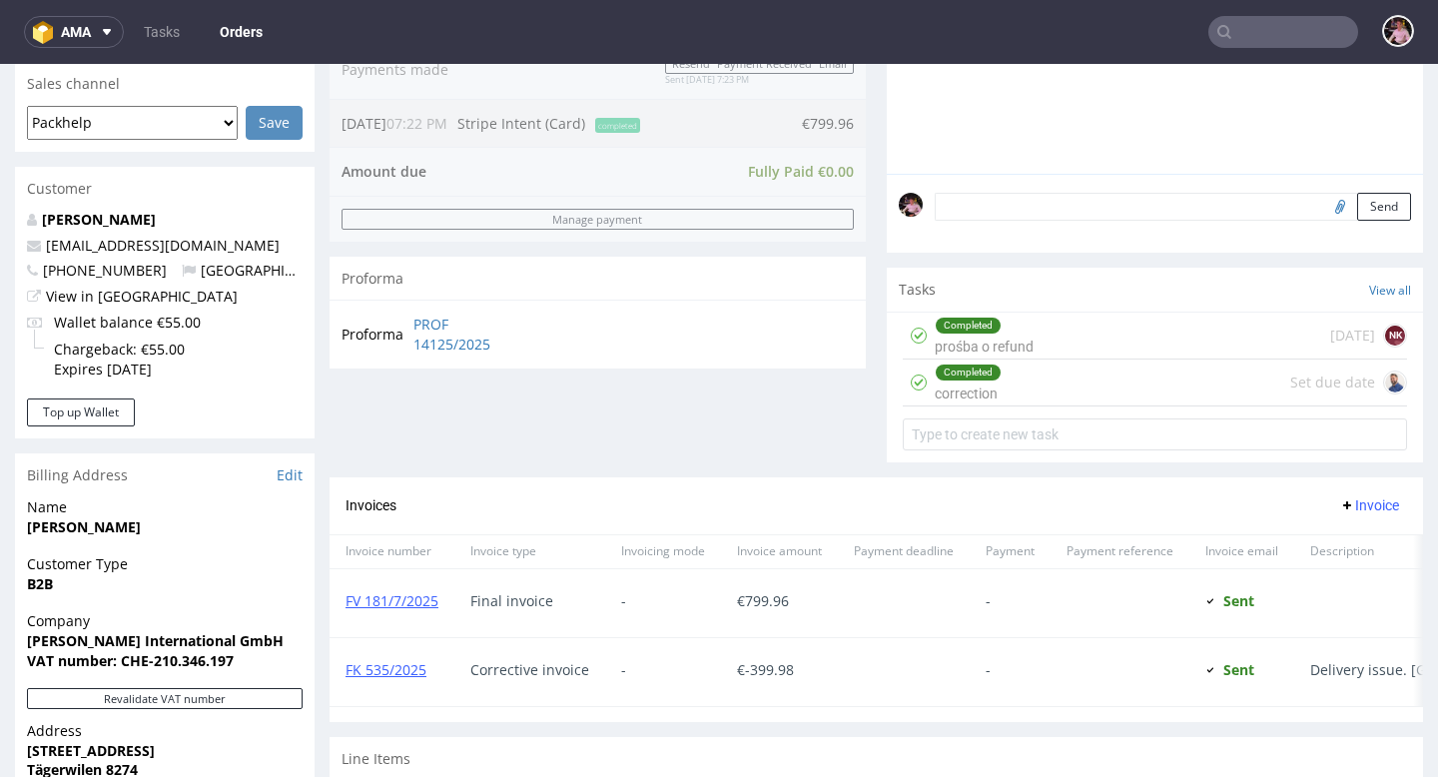
click at [1034, 406] on div "Completed correction Set due date" at bounding box center [1155, 382] width 504 height 47
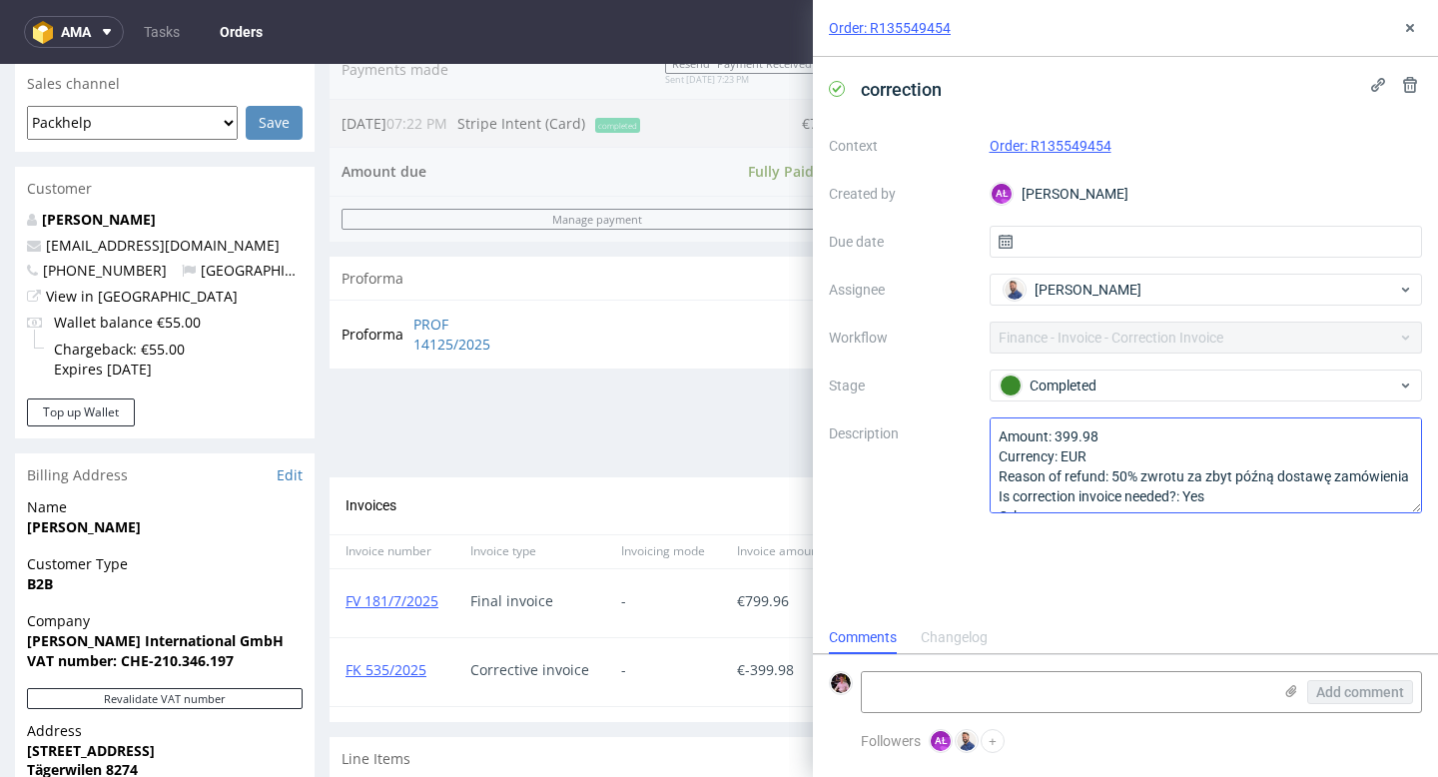
scroll to position [22, 0]
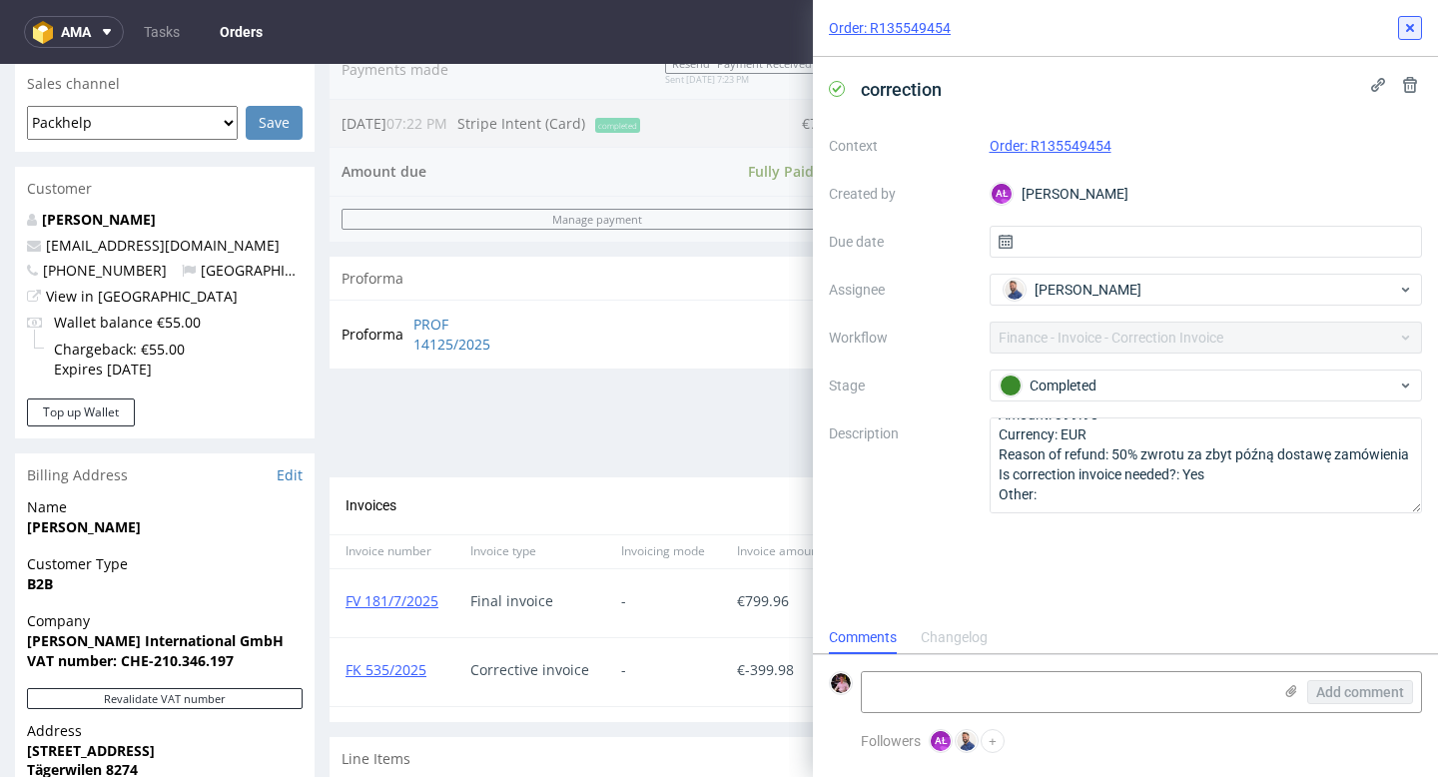
click at [1412, 36] on button at bounding box center [1410, 28] width 24 height 24
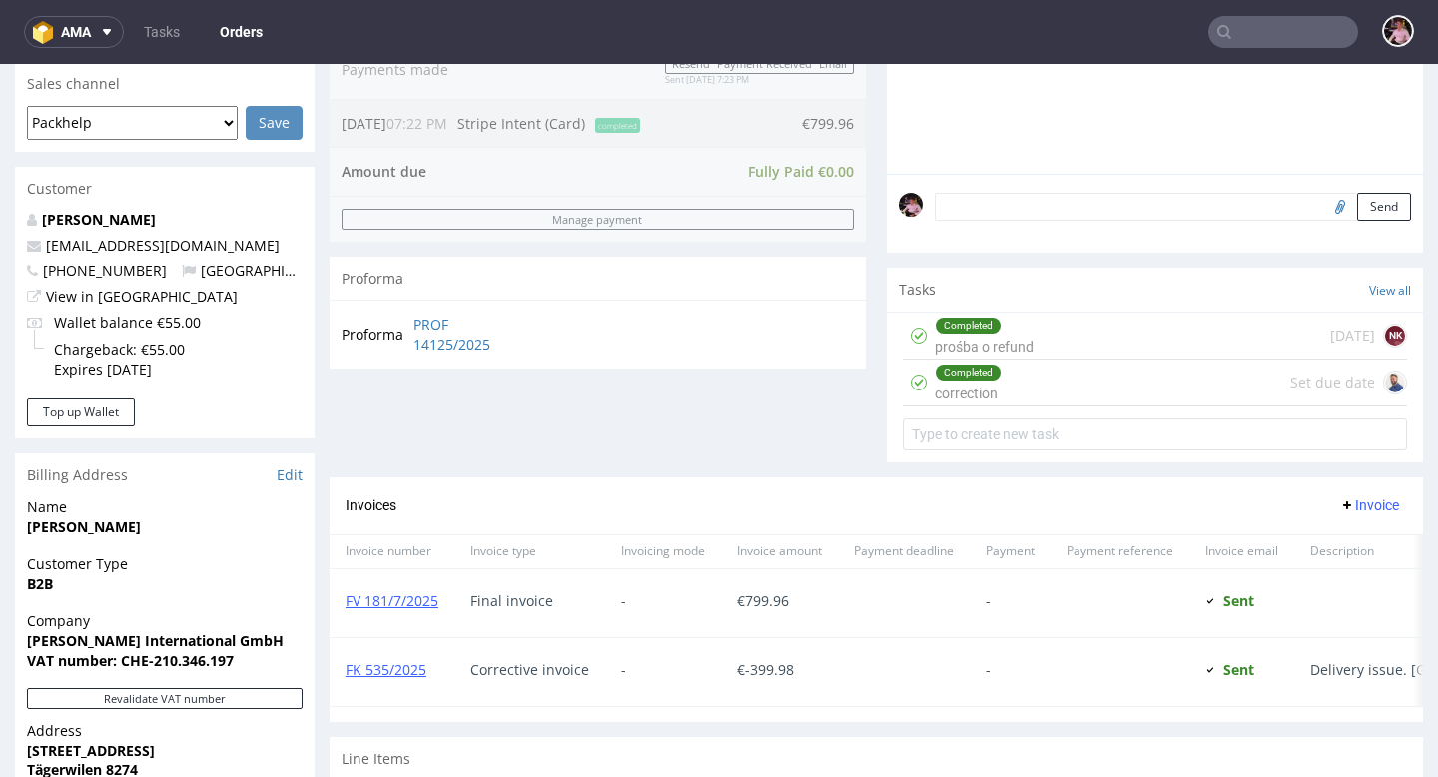
click at [1048, 346] on div "Completed prośba o refund 4 days ago NK" at bounding box center [1155, 336] width 504 height 47
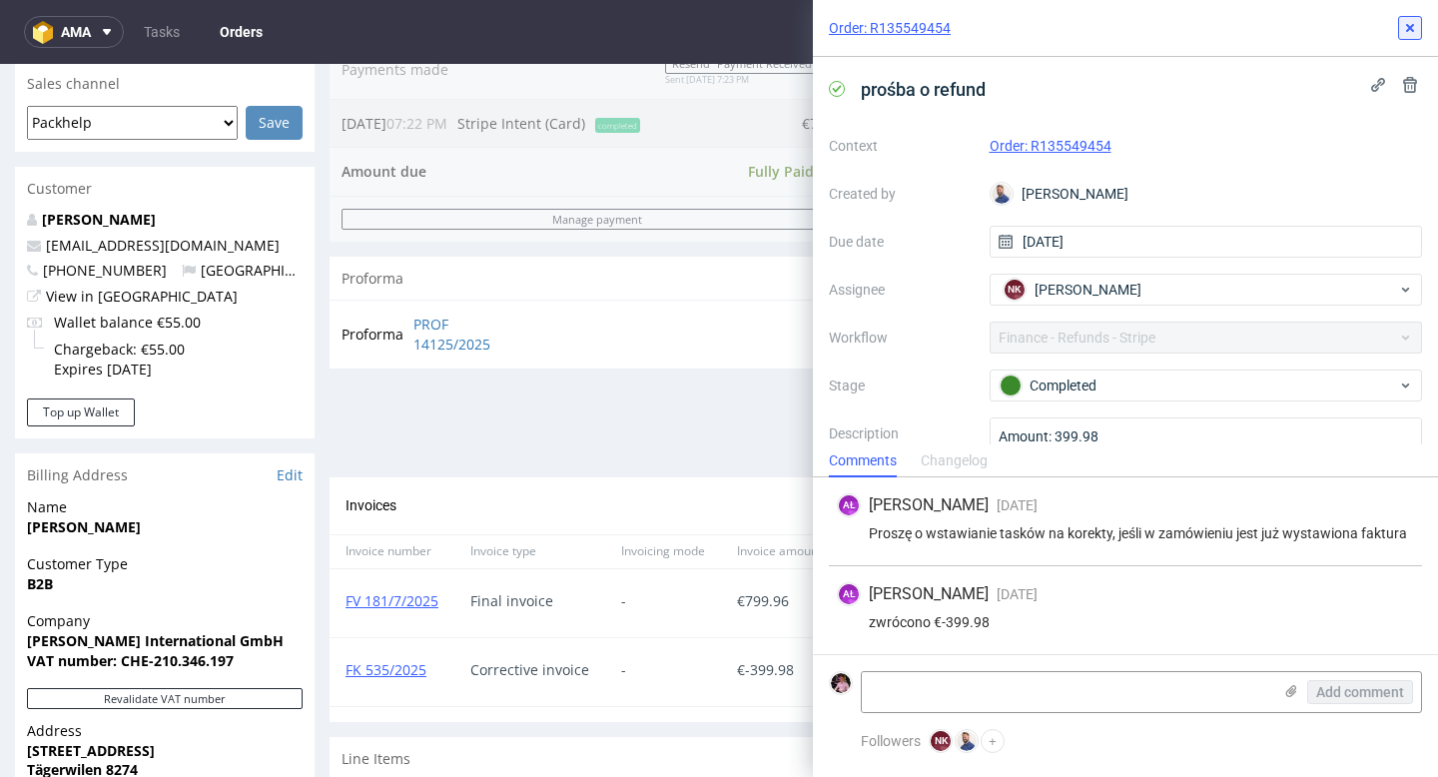
click at [1408, 26] on use at bounding box center [1410, 28] width 8 height 8
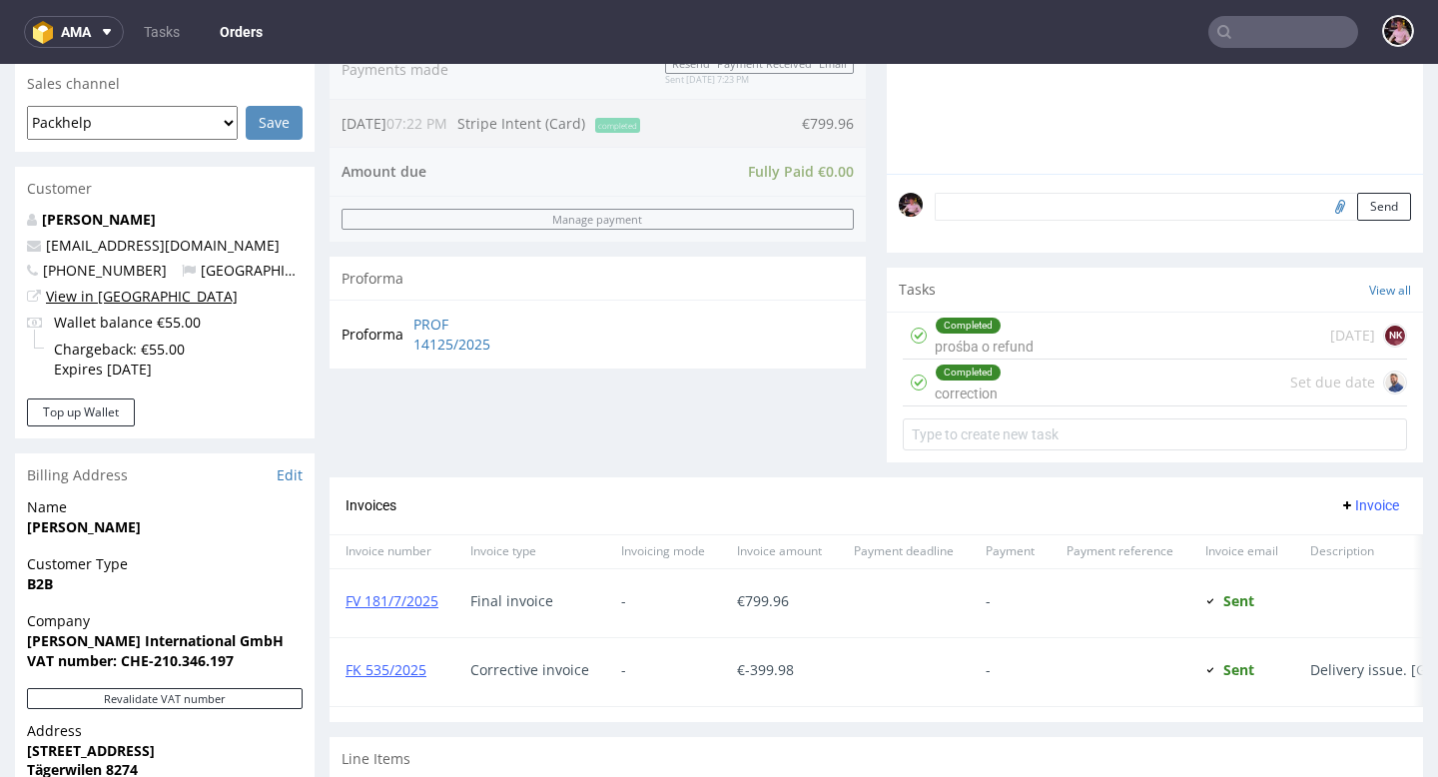
click at [89, 297] on link "View in [GEOGRAPHIC_DATA]" at bounding box center [142, 296] width 192 height 19
